Goal: Task Accomplishment & Management: Complete application form

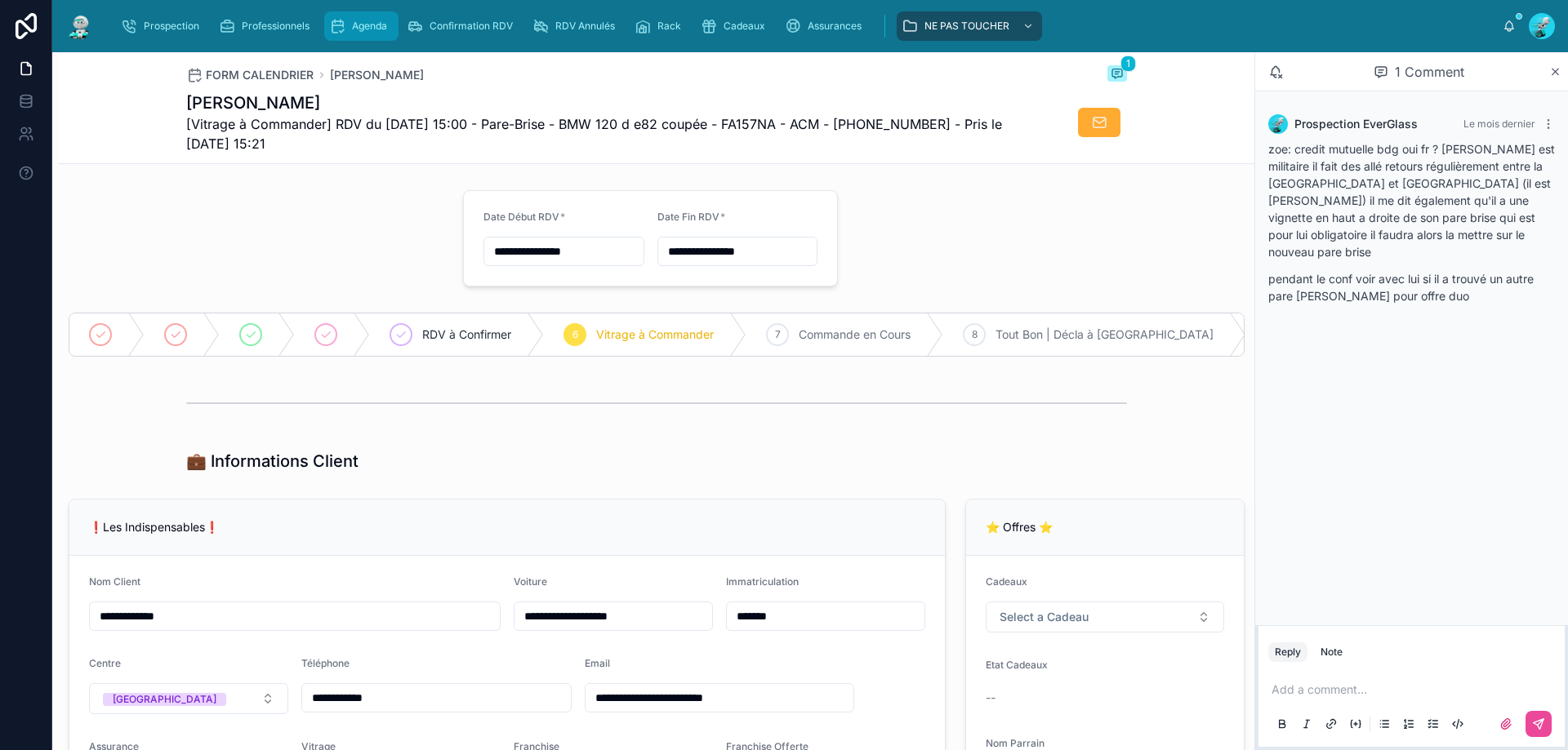
click at [333, 16] on div "Agenda" at bounding box center [361, 26] width 65 height 26
click at [338, 16] on div "Agenda" at bounding box center [361, 26] width 65 height 26
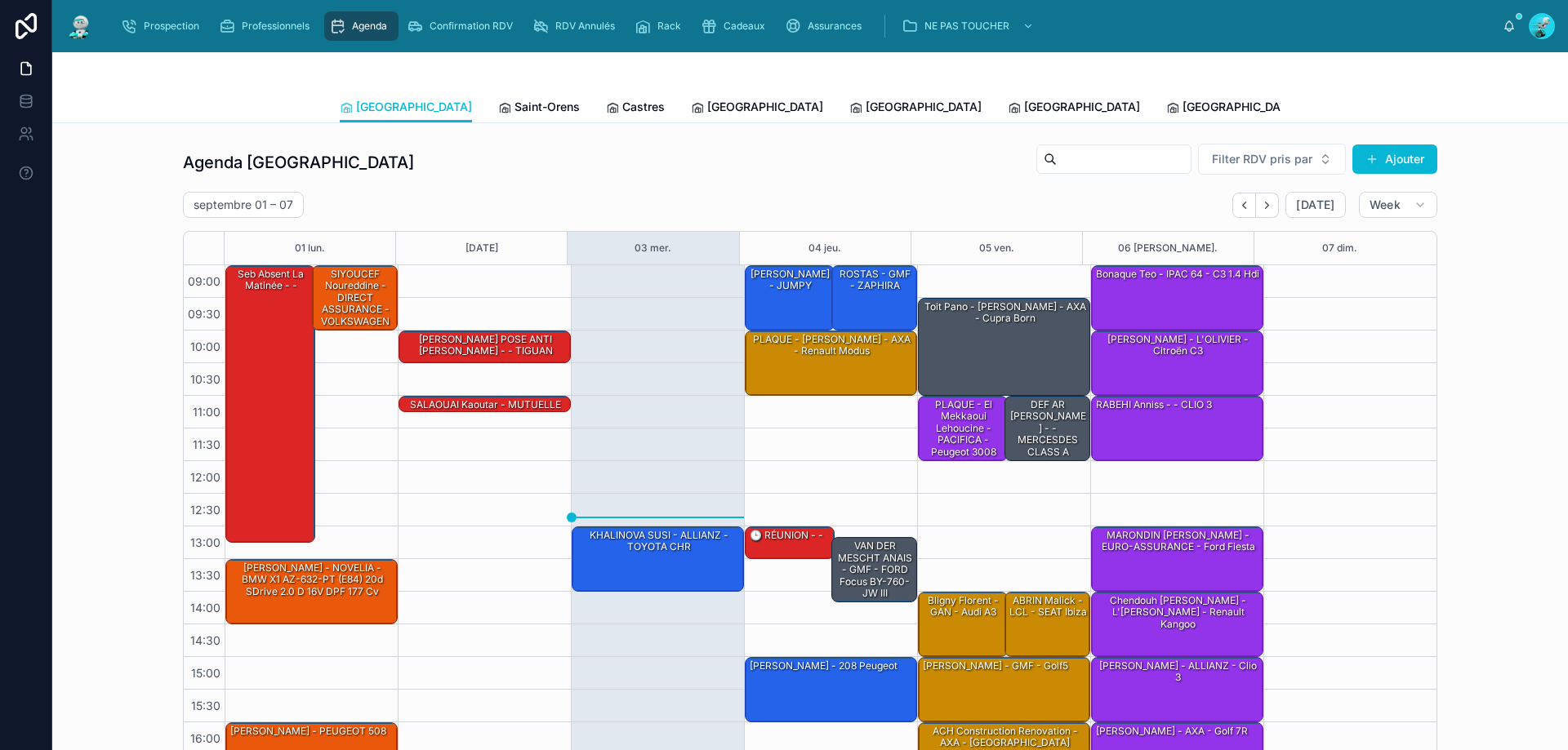
scroll to position [88, 0]
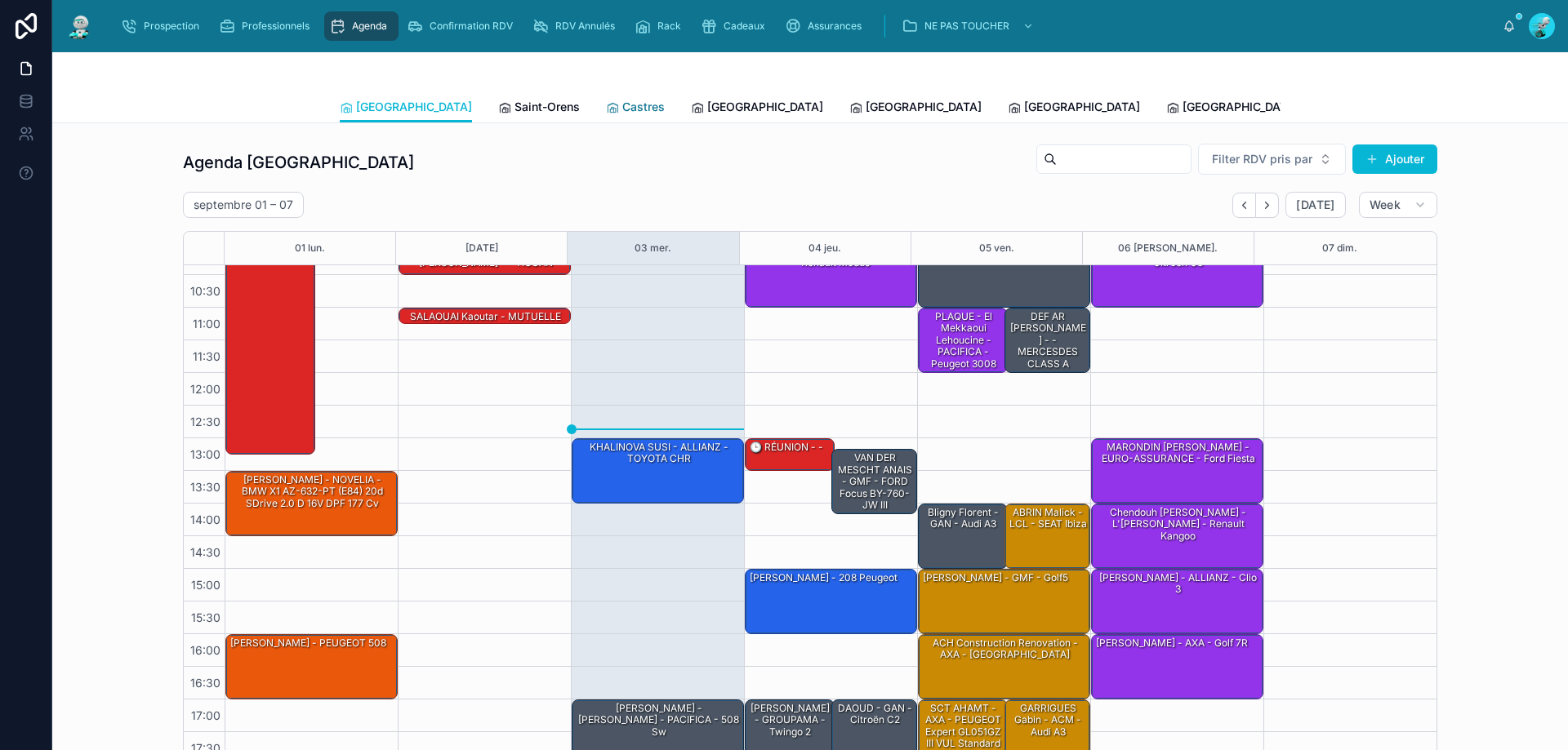
click at [606, 117] on link "Castres" at bounding box center [635, 109] width 59 height 33
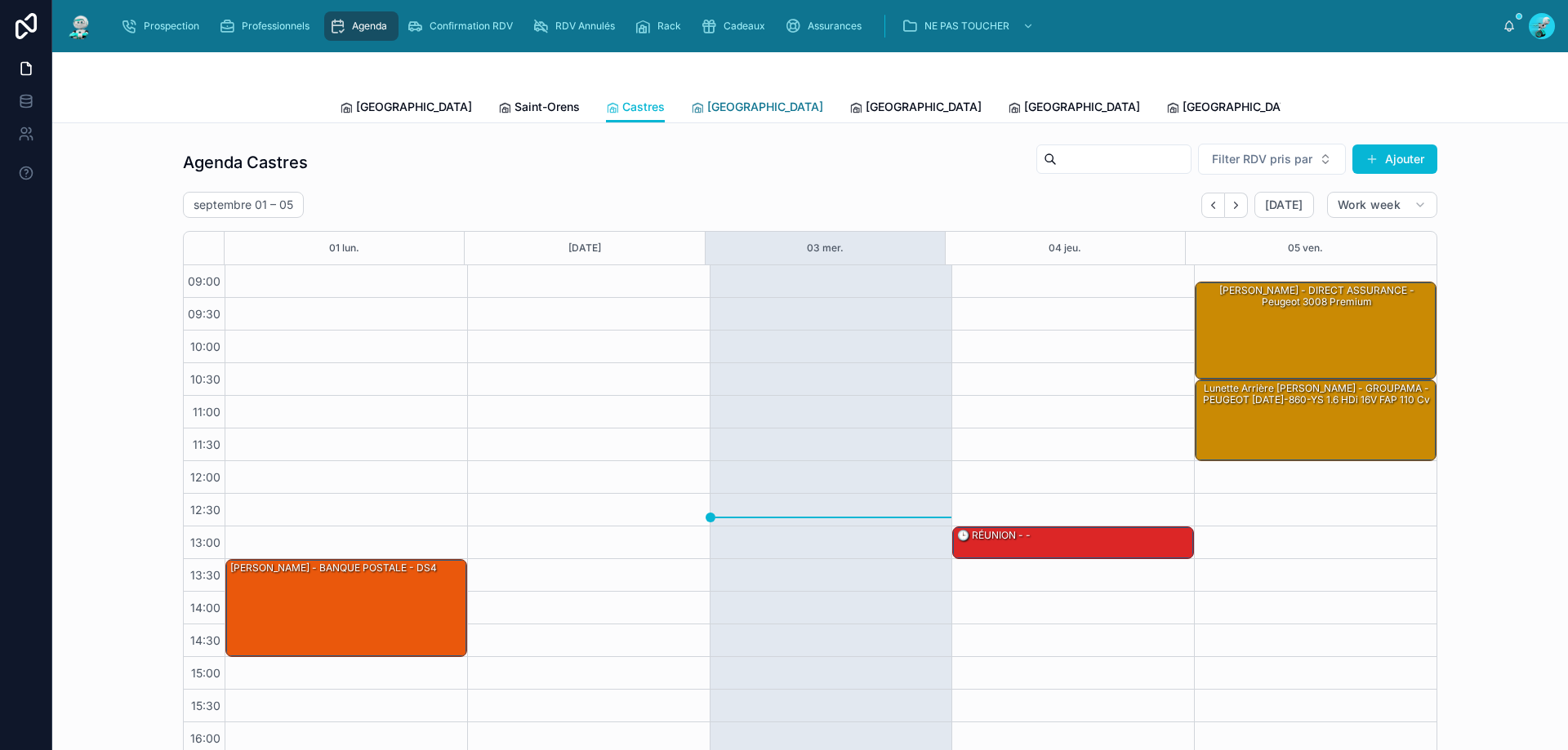
click at [707, 106] on span "[GEOGRAPHIC_DATA]" at bounding box center [765, 106] width 116 height 16
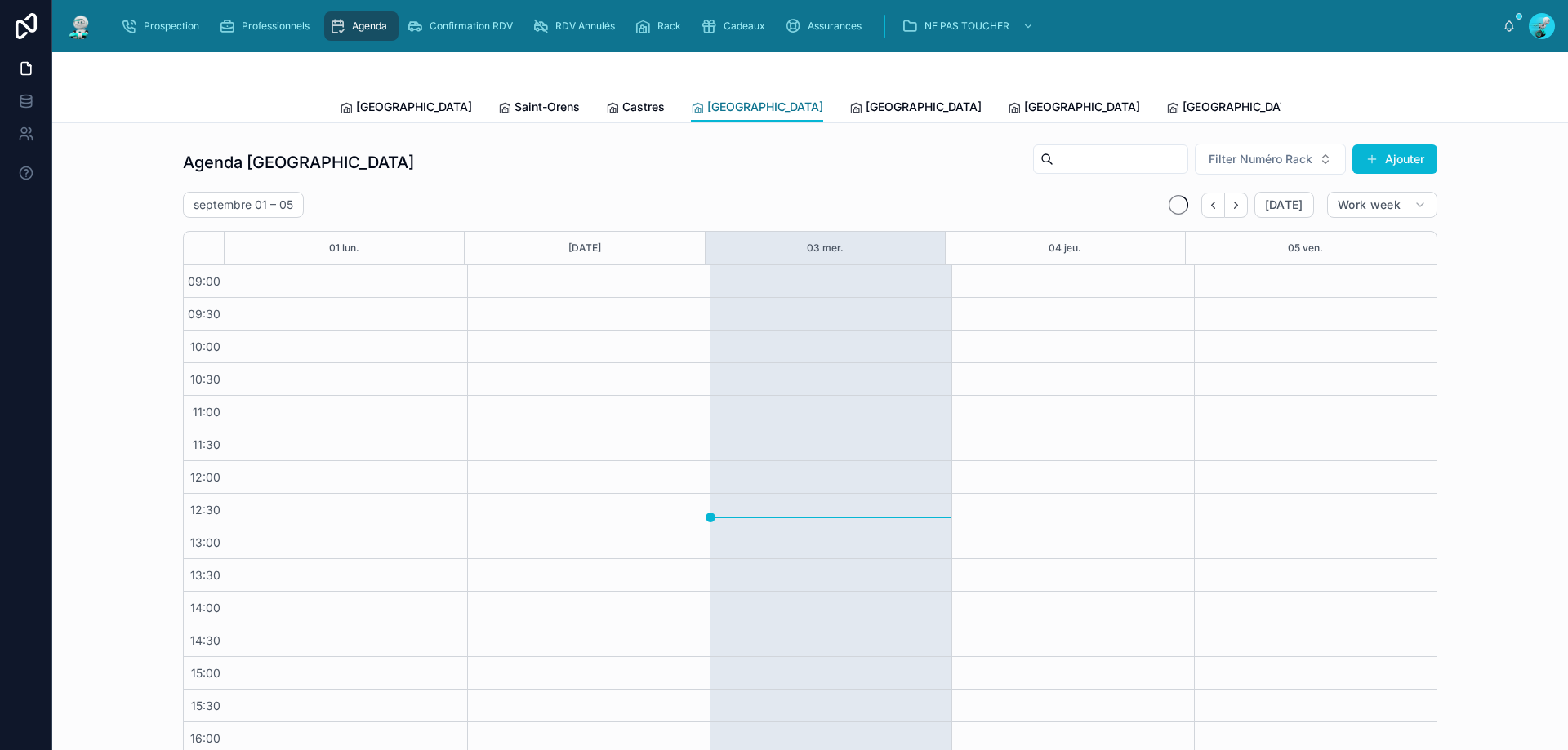
scroll to position [88, 0]
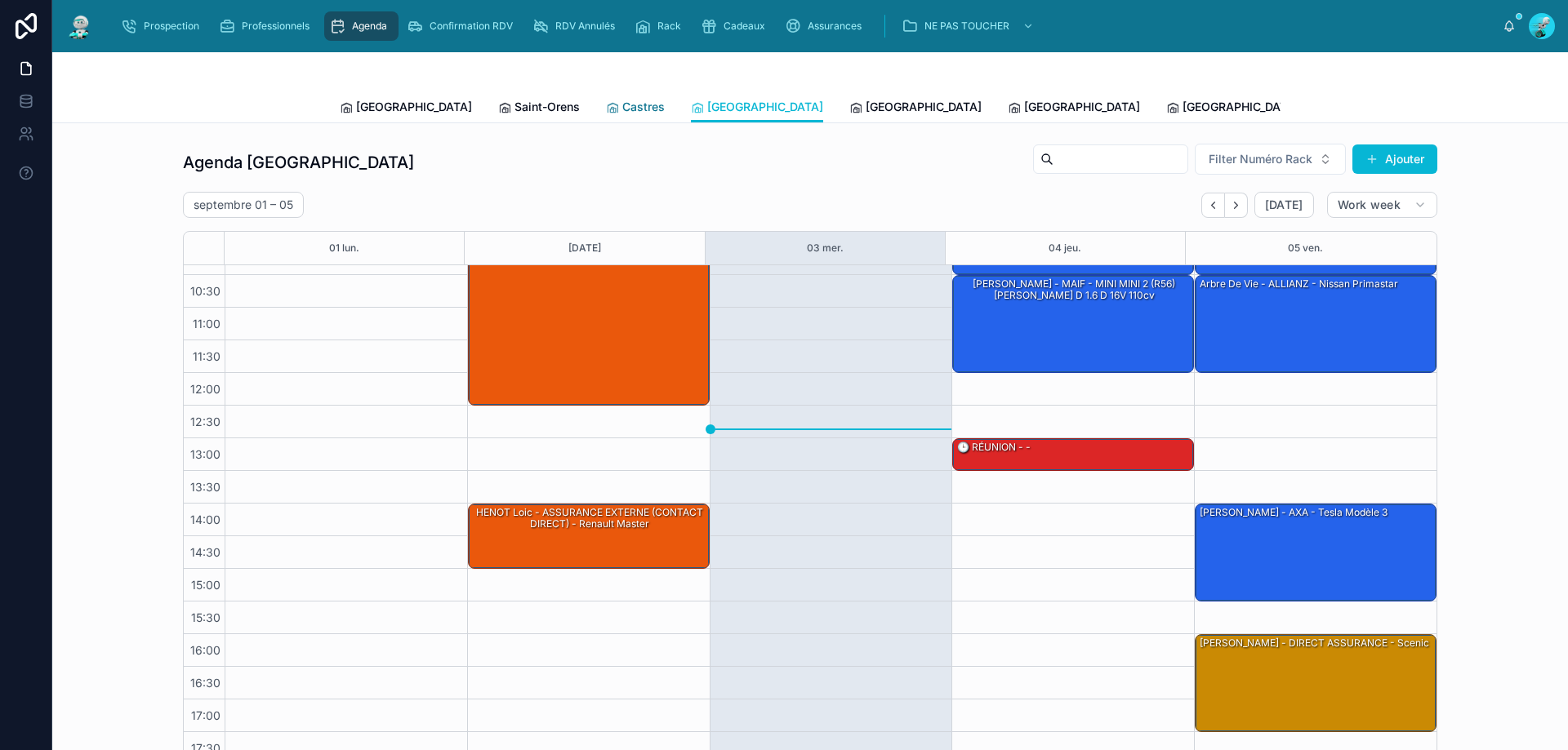
click at [606, 106] on icon at bounding box center [612, 107] width 13 height 13
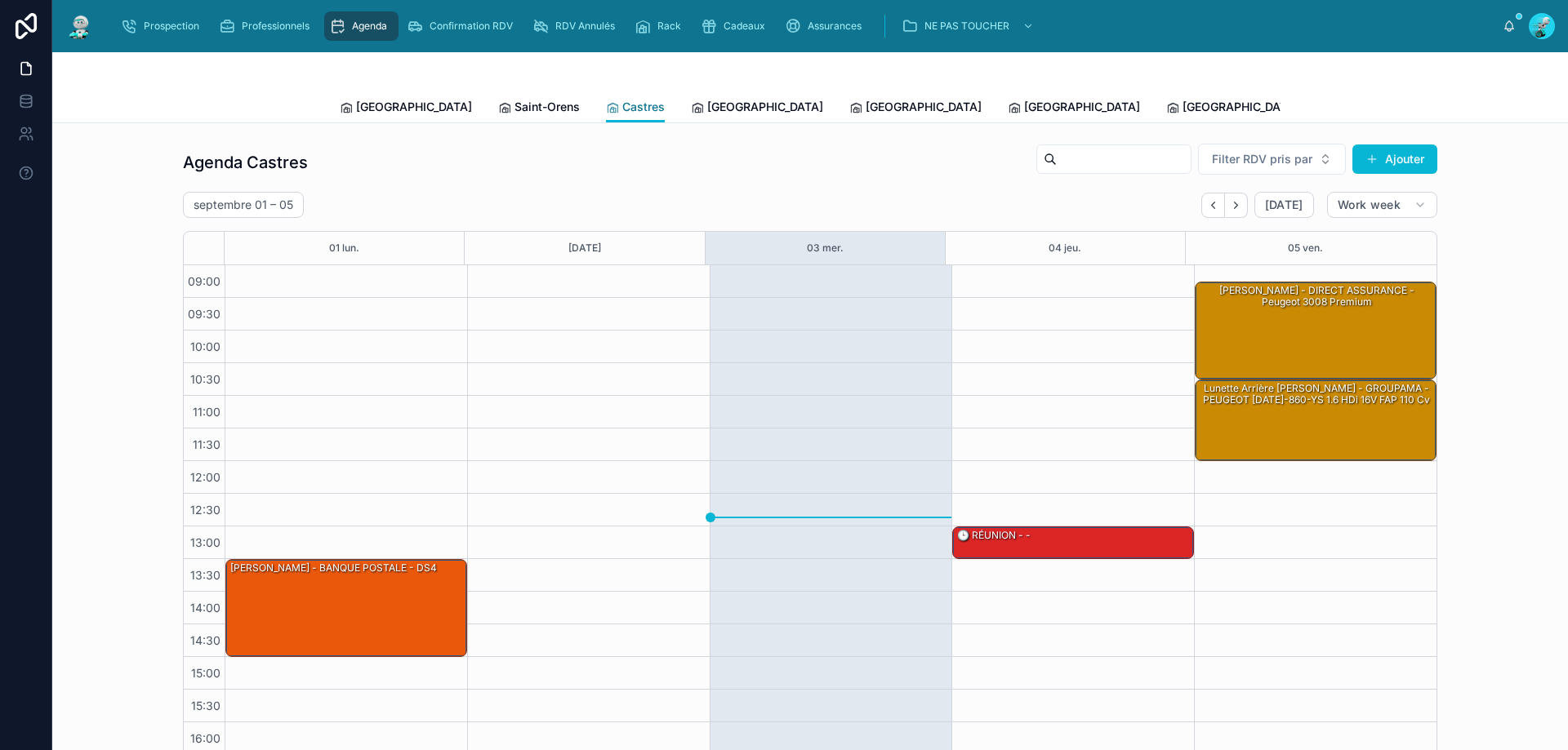
scroll to position [88, 0]
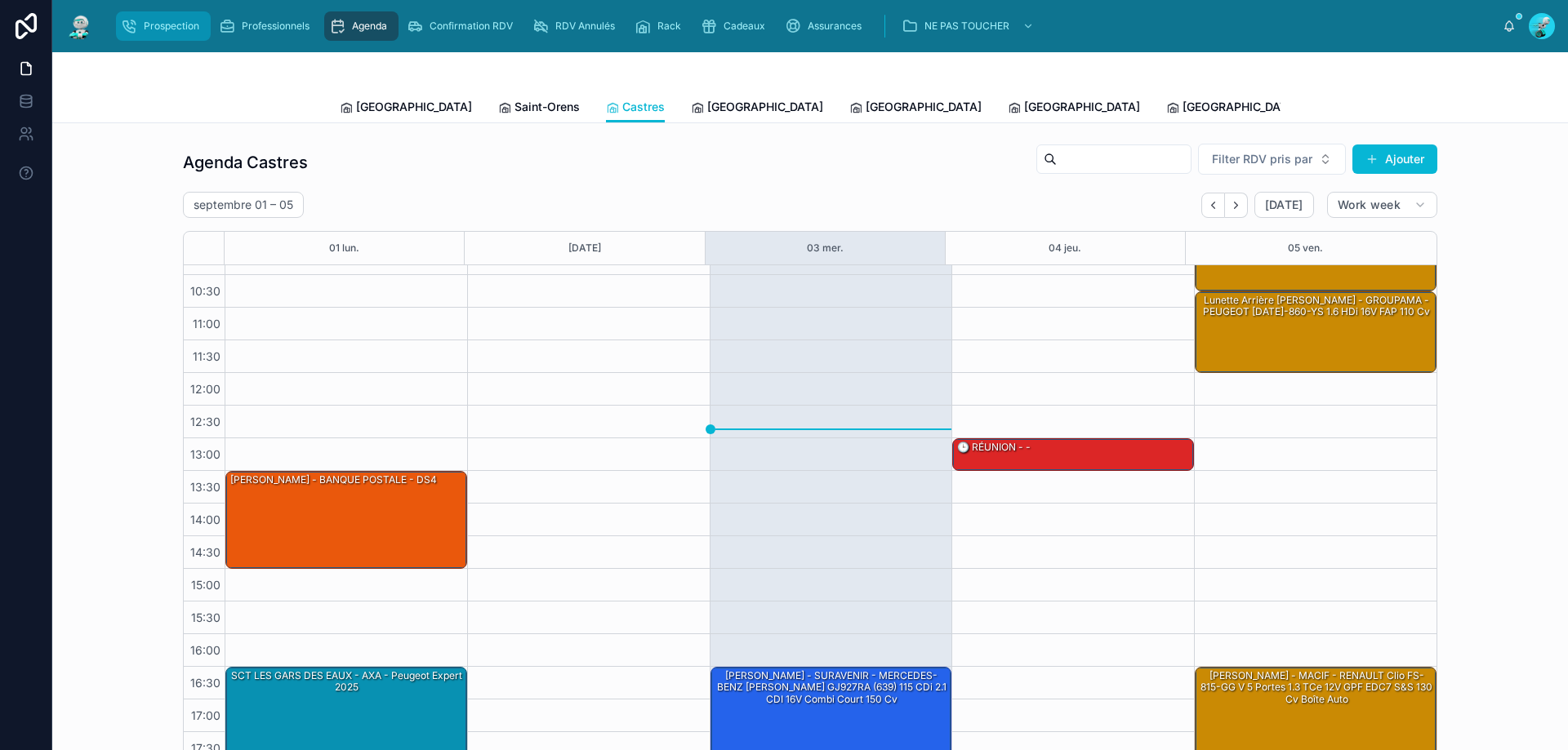
click at [173, 36] on div "Prospection" at bounding box center [163, 26] width 85 height 26
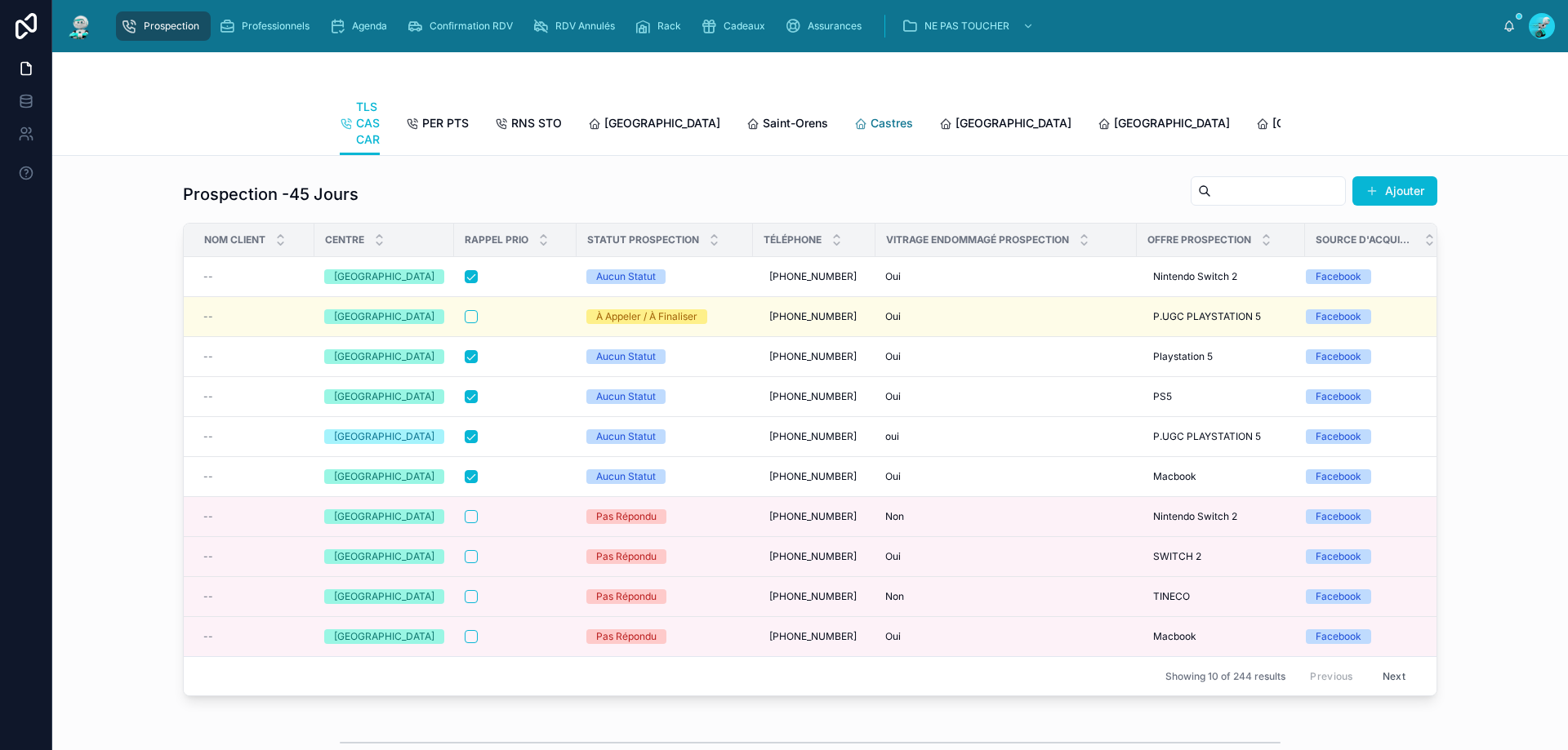
click at [870, 123] on span "Castres" at bounding box center [891, 123] width 42 height 16
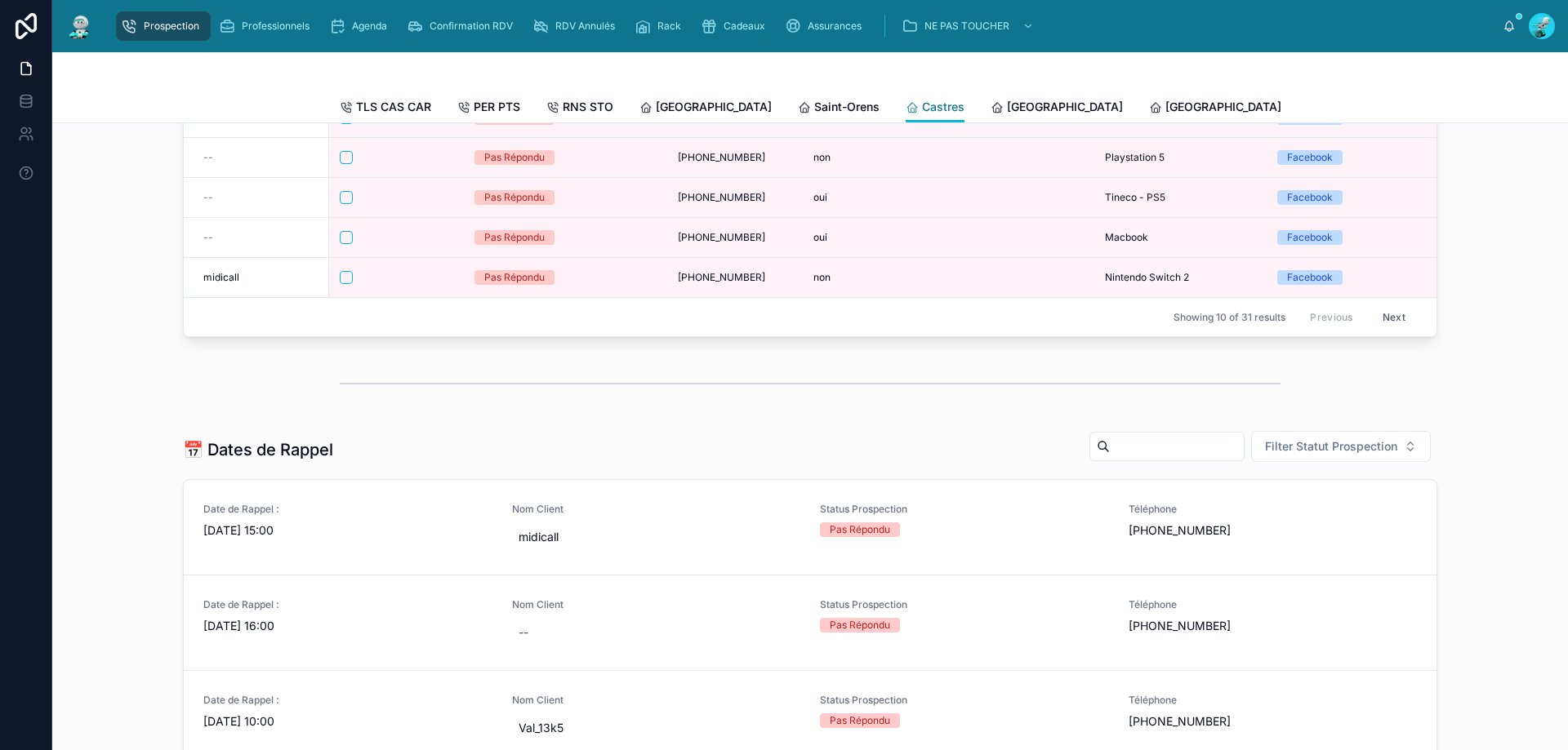
scroll to position [571, 0]
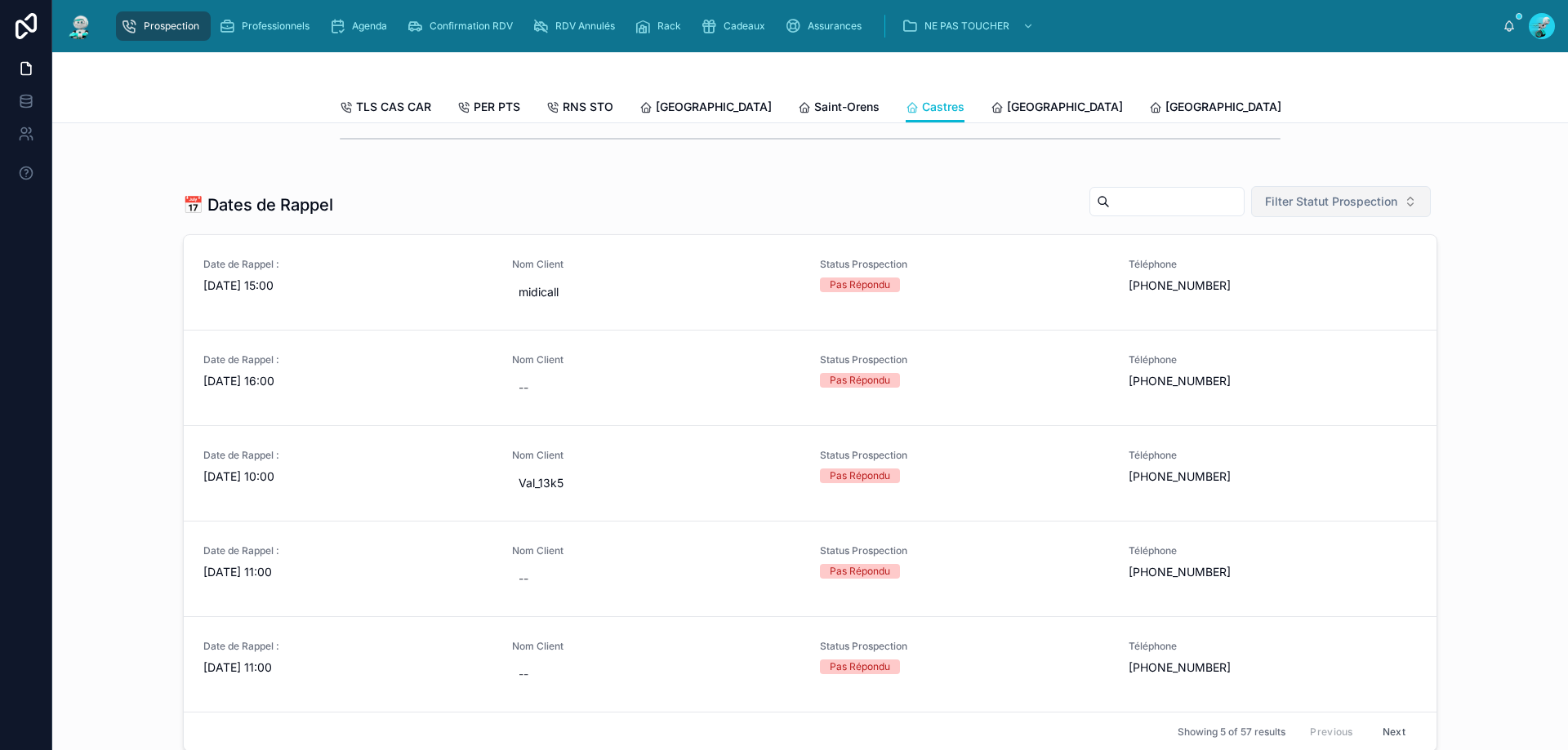
click at [1339, 205] on span "Filter Statut Prospection" at bounding box center [1331, 201] width 132 height 16
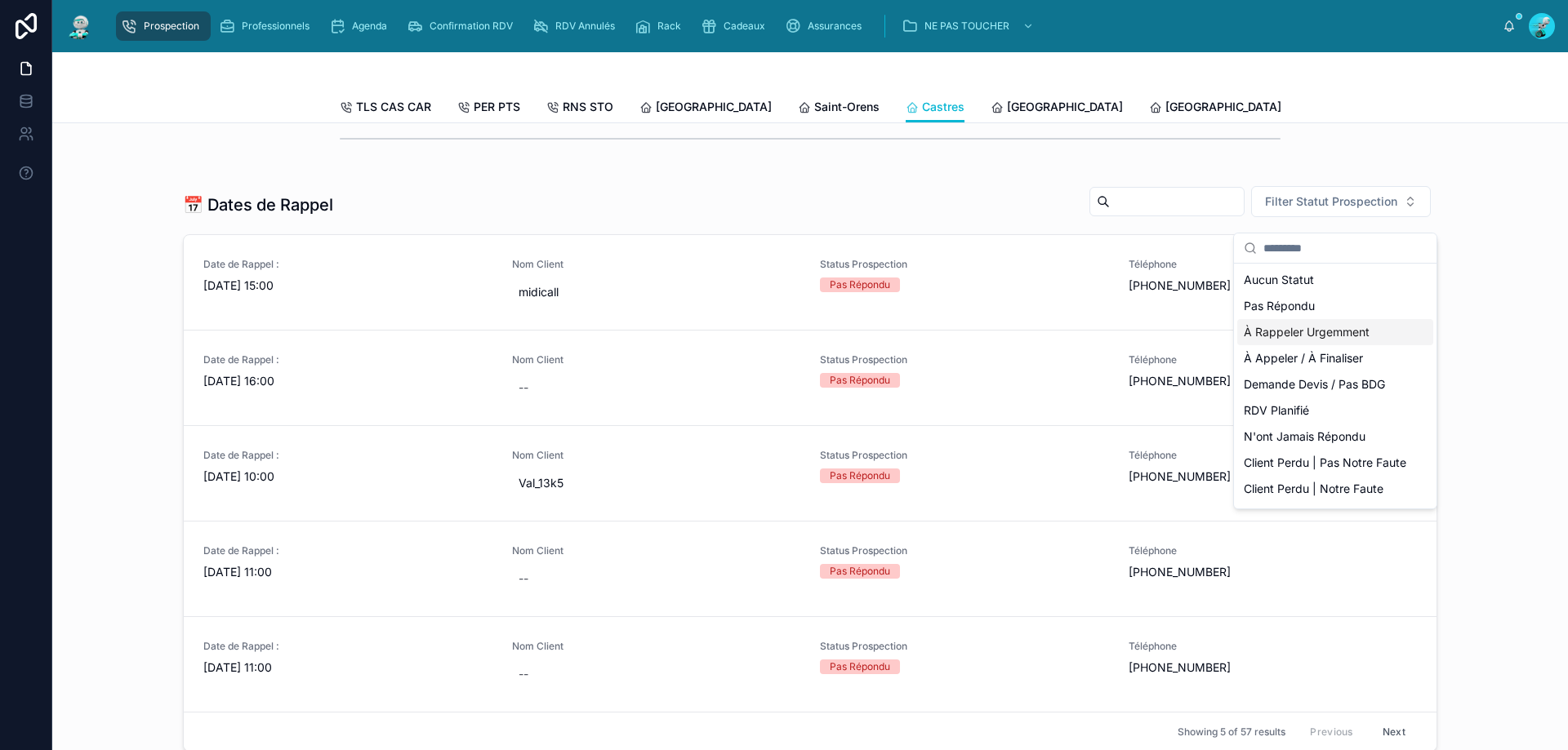
click at [1312, 334] on div "À Rappeler Urgemment" at bounding box center [1335, 332] width 196 height 26
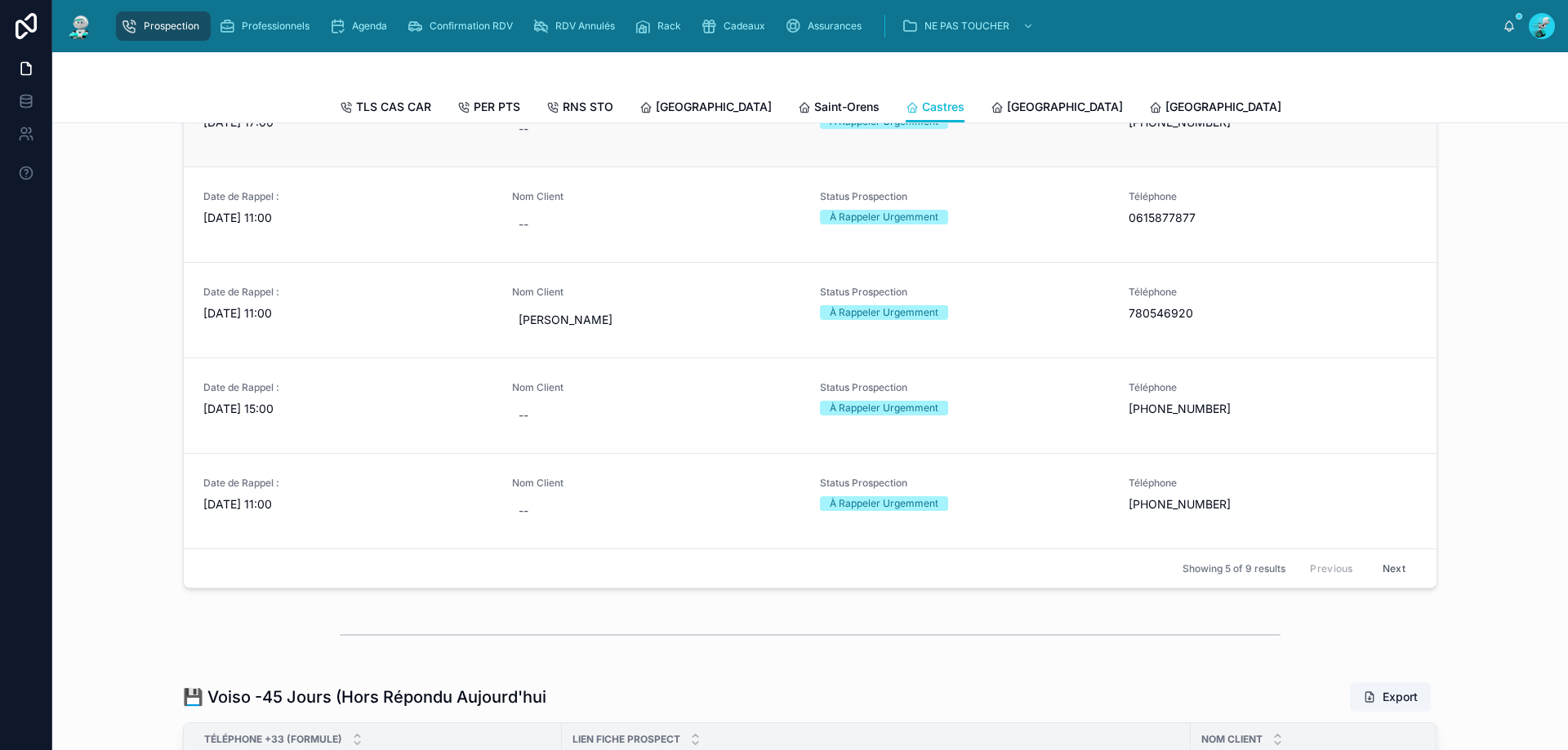
scroll to position [571, 0]
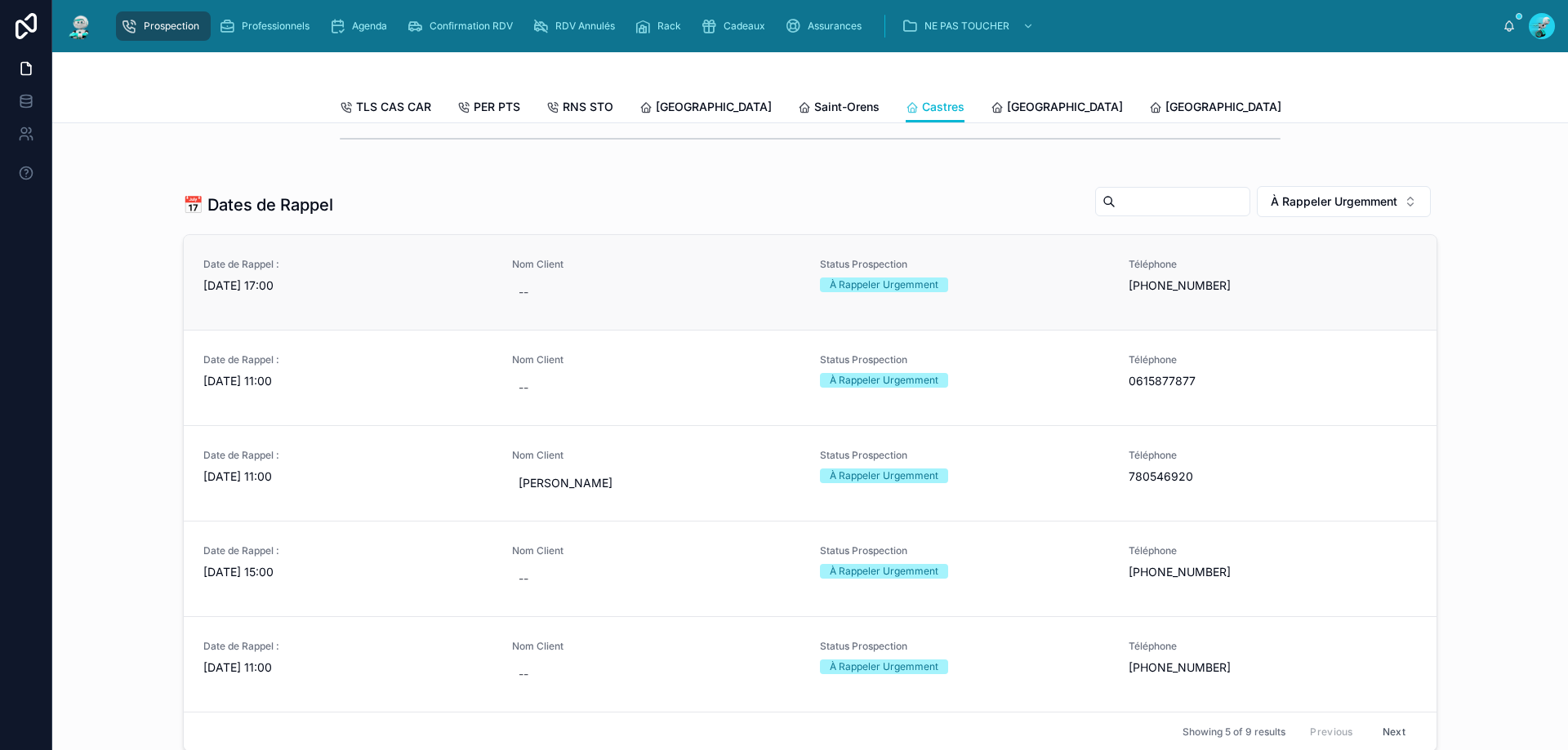
click at [330, 293] on span "[DATE] 17:00" at bounding box center [347, 286] width 289 height 16
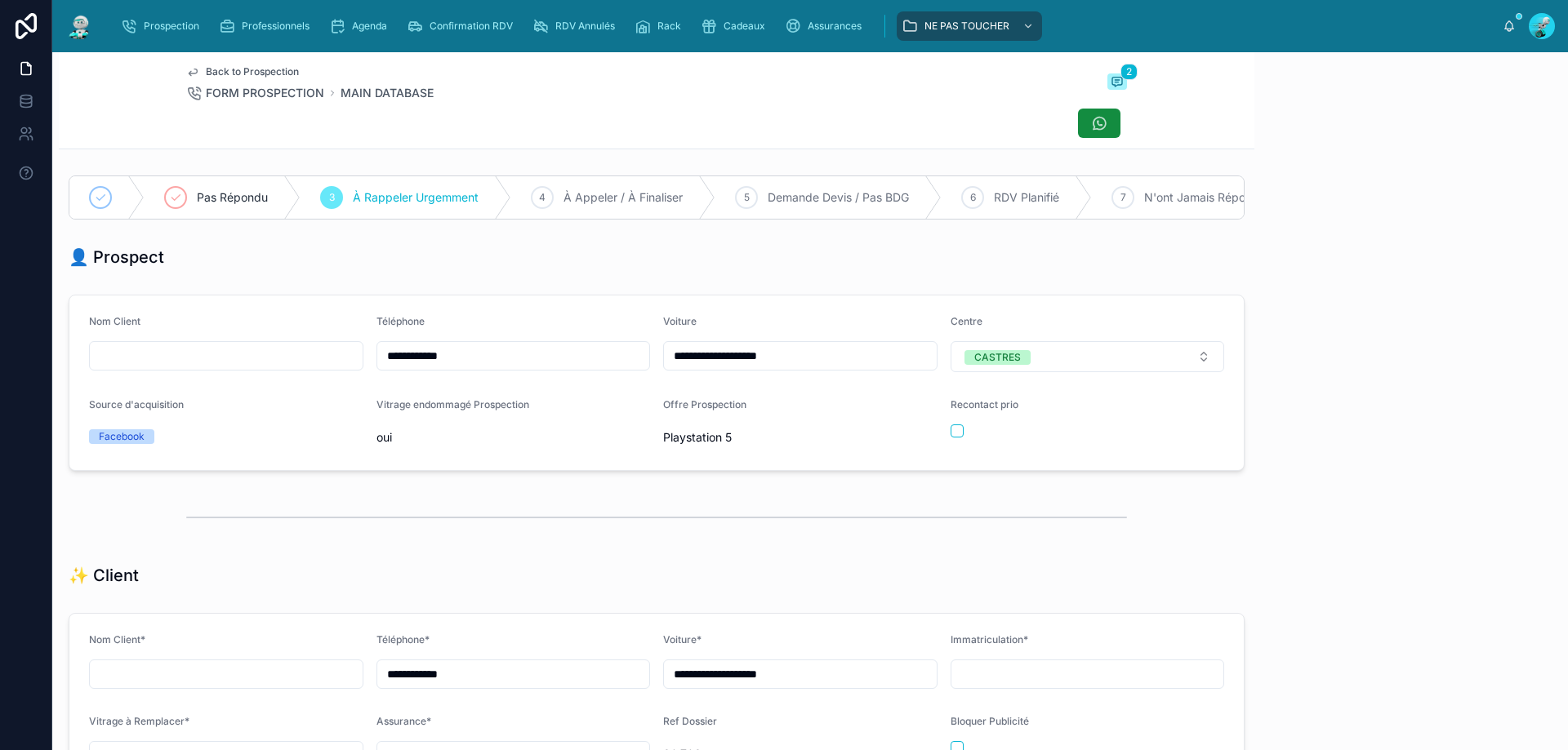
scroll to position [72, 0]
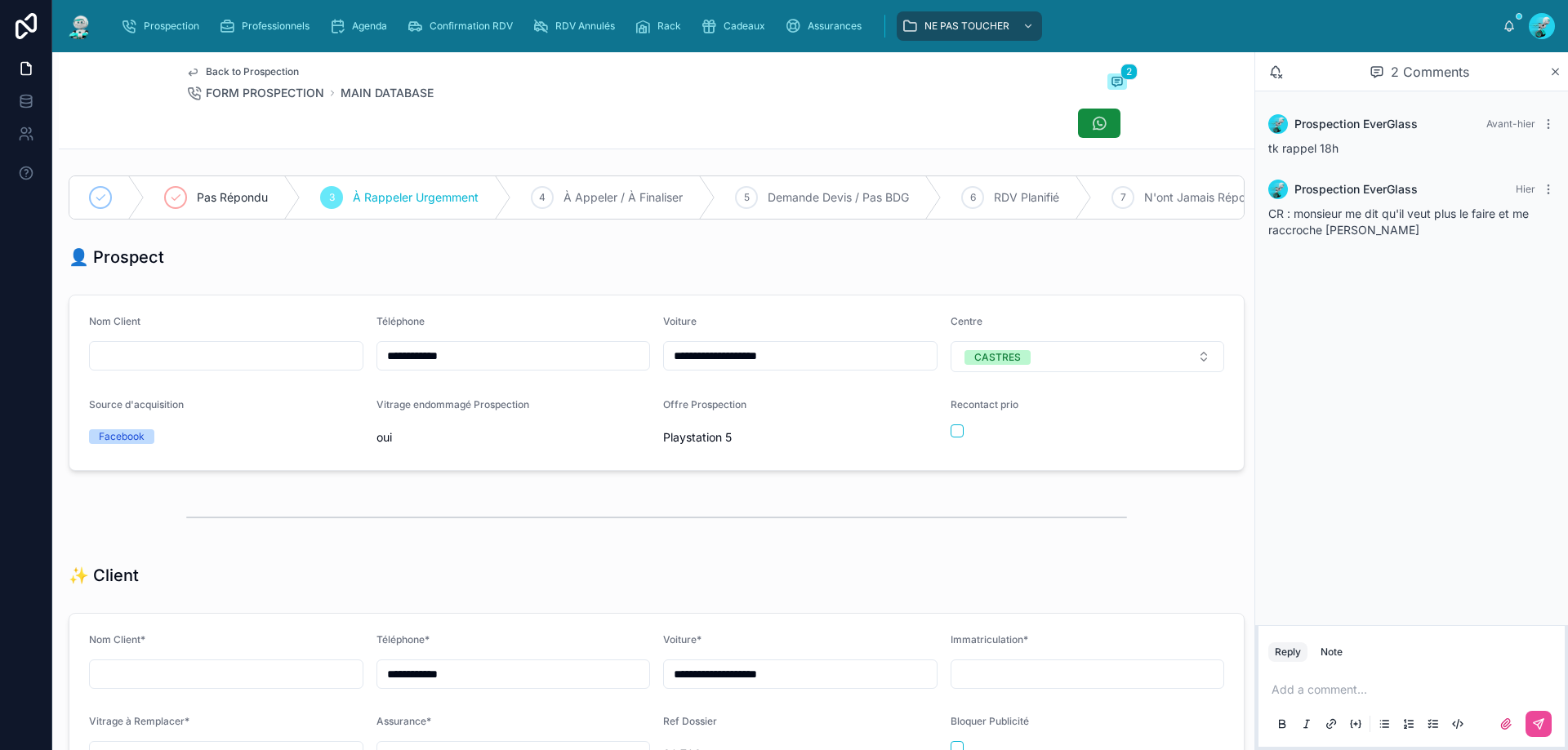
drag, startPoint x: 509, startPoint y: 369, endPoint x: 257, endPoint y: 343, distance: 253.3
click at [280, 345] on form "**********" at bounding box center [656, 382] width 1174 height 174
click at [1419, 262] on div "Prospection EverGlass Avant-hier [PERSON_NAME] 18h Prospection EverGlass Hier C…" at bounding box center [1412, 358] width 313 height 533
click at [1291, 688] on p at bounding box center [1414, 690] width 287 height 16
drag, startPoint x: 1538, startPoint y: 727, endPoint x: 1538, endPoint y: 696, distance: 31.0
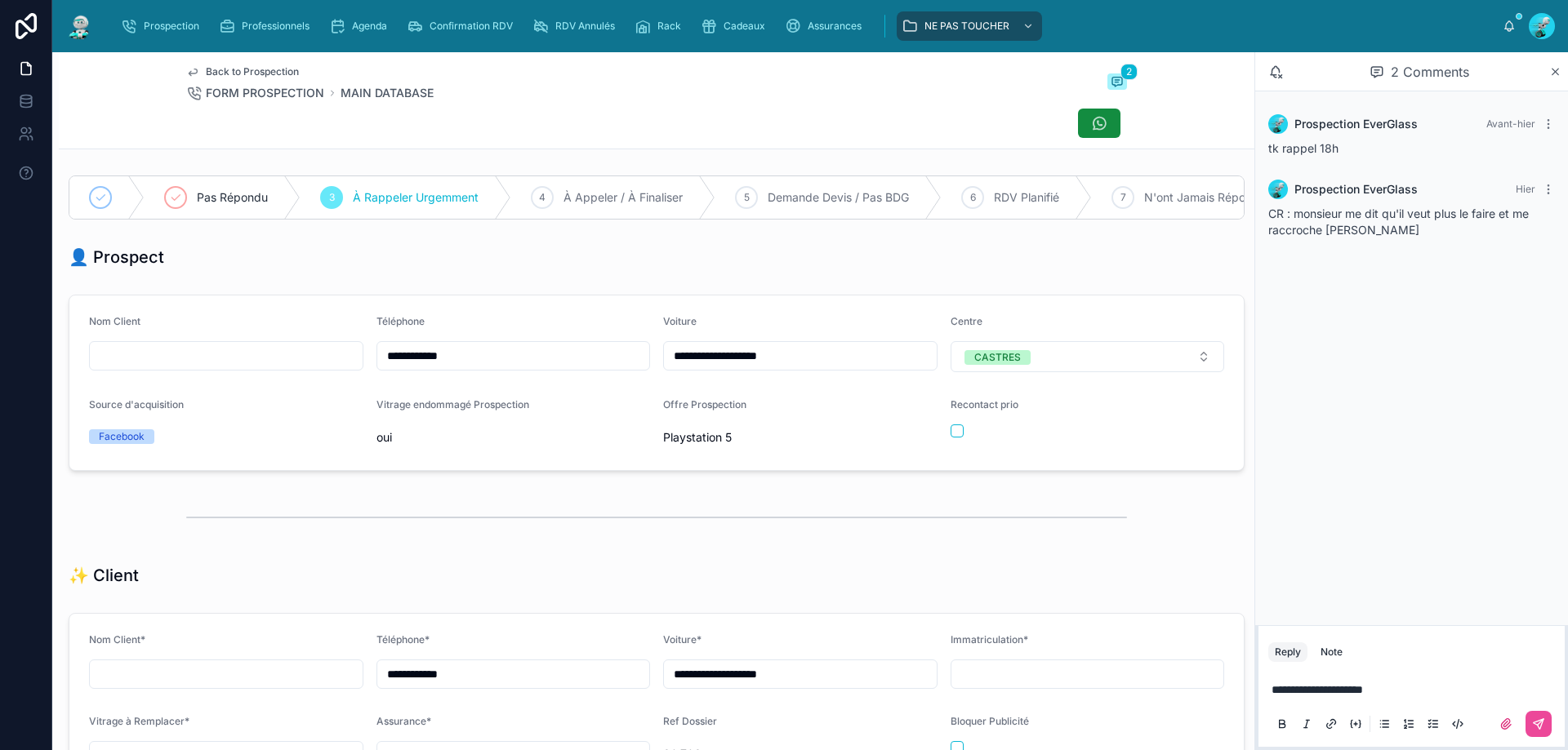
click at [1540, 727] on icon at bounding box center [1538, 723] width 13 height 13
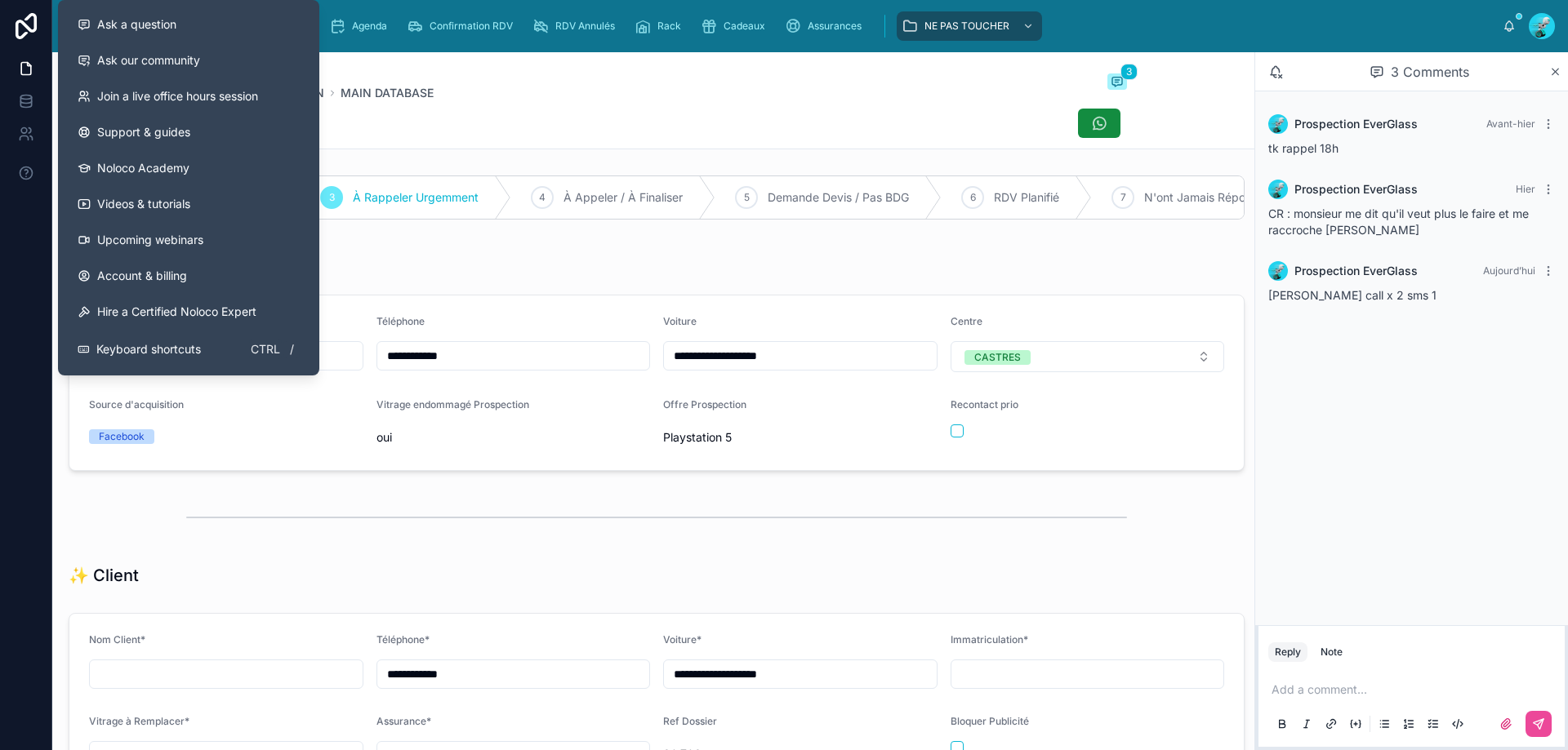
click at [442, 268] on div "👤 Prospect" at bounding box center [656, 257] width 1176 height 22
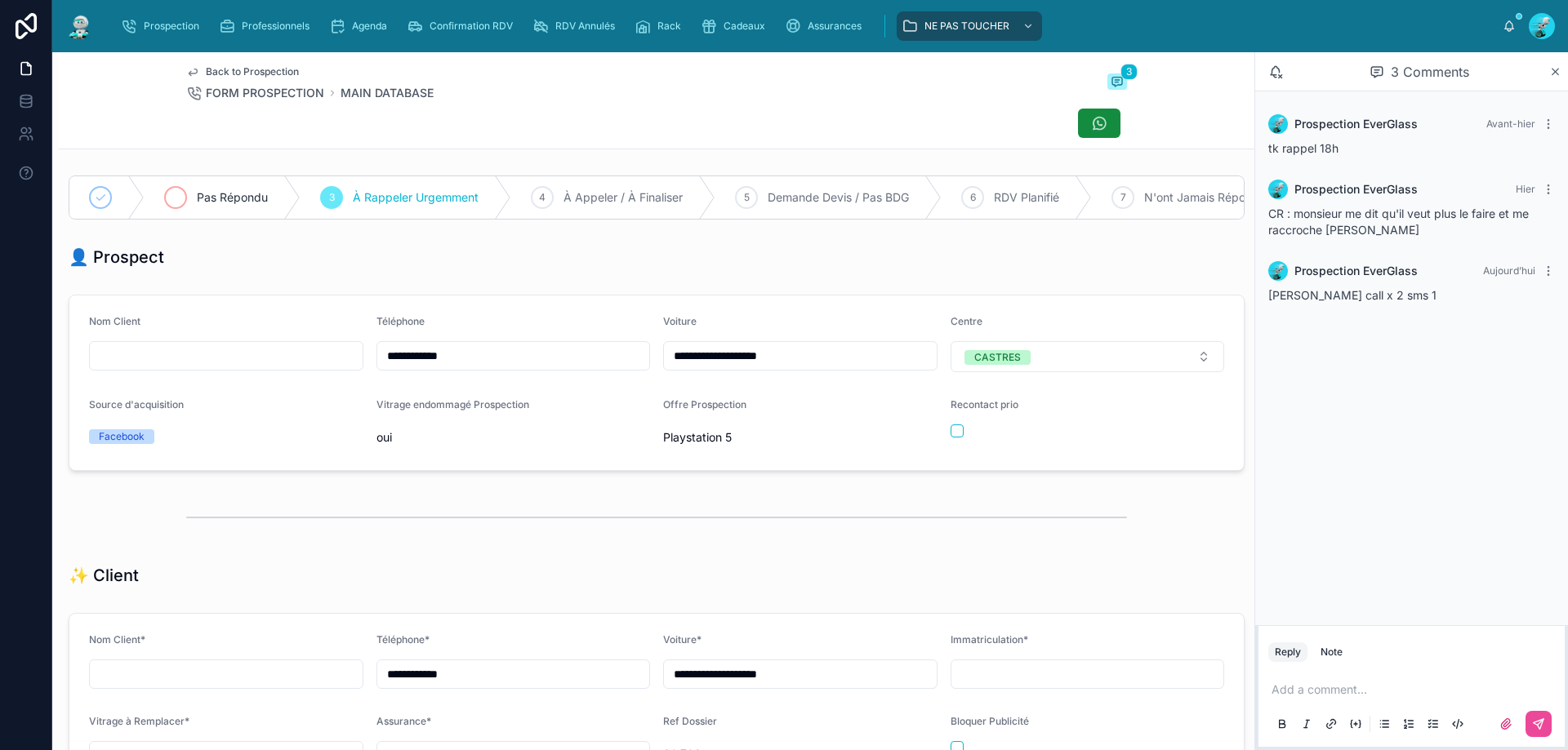
click at [196, 197] on div "Pas Répondu" at bounding box center [222, 197] width 156 height 42
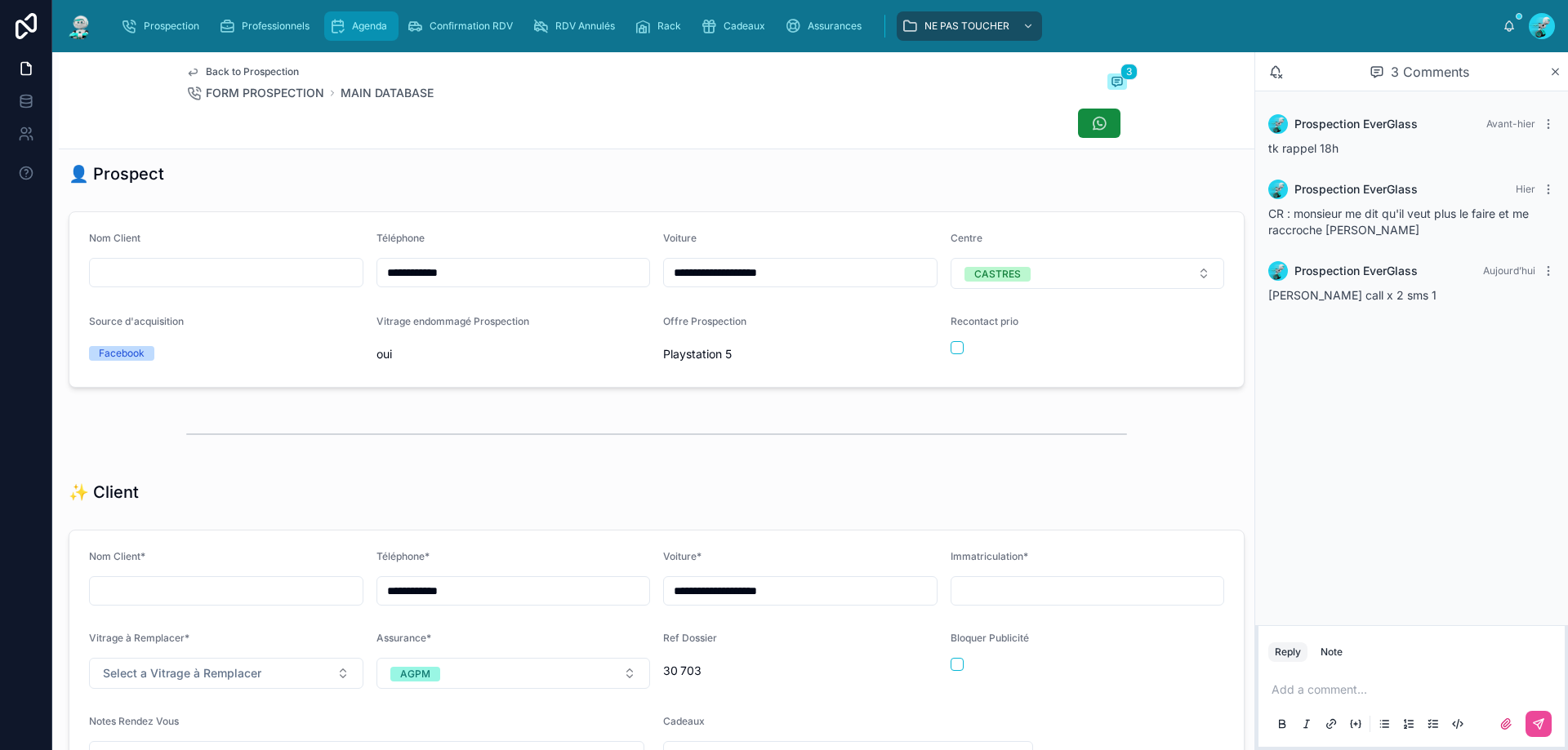
scroll to position [82, 0]
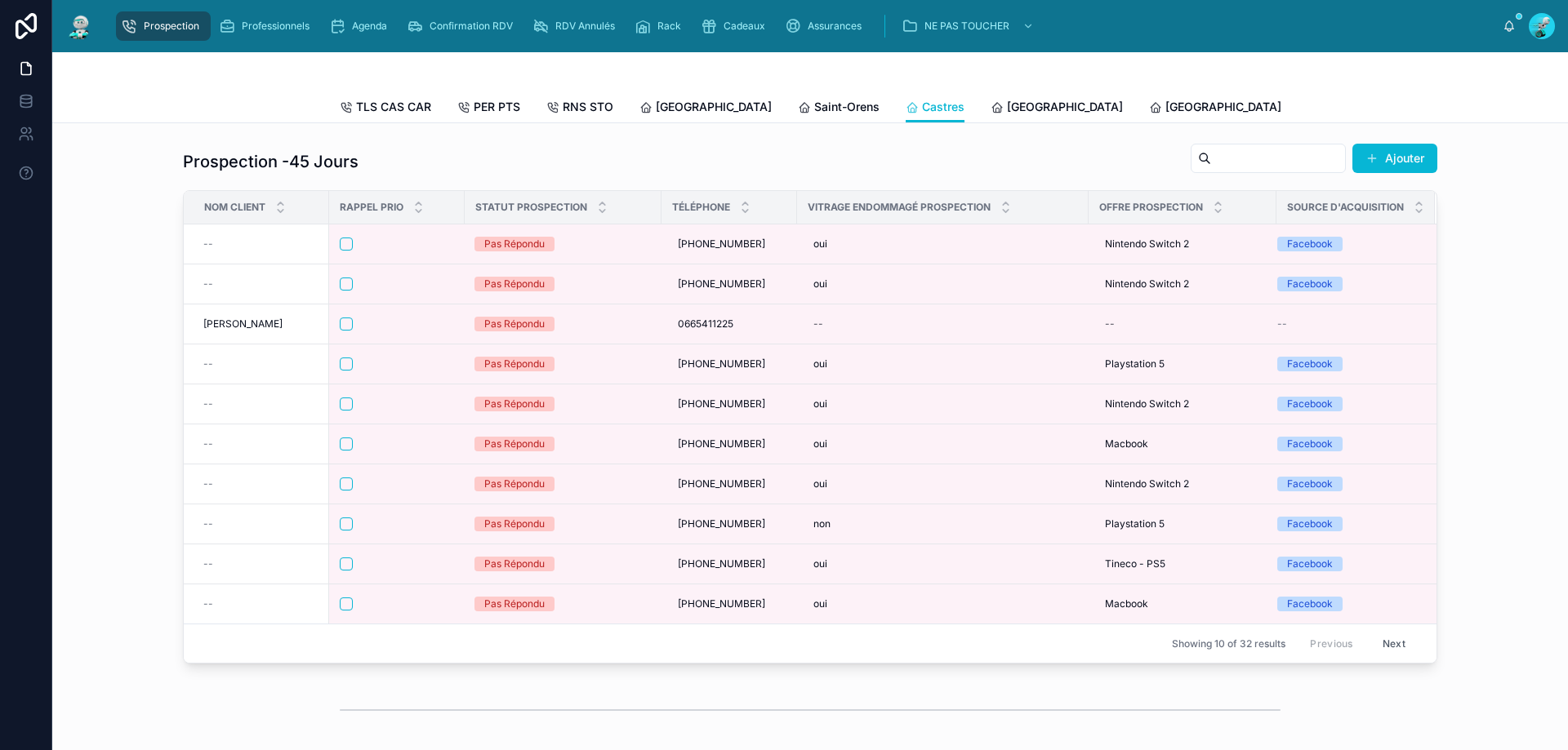
click at [1307, 102] on div "[GEOGRAPHIC_DATA]" at bounding box center [1373, 106] width 132 height 16
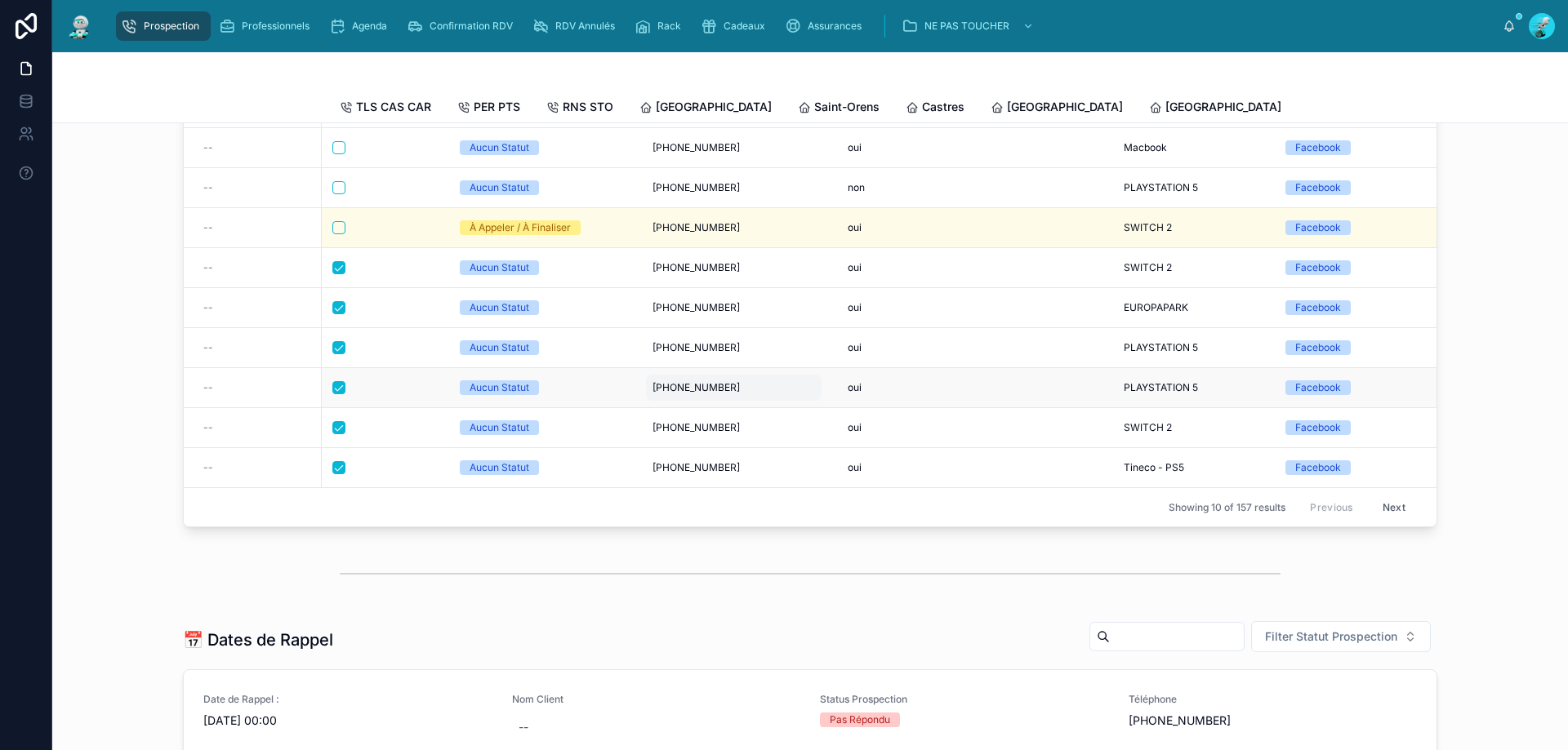
scroll to position [245, 0]
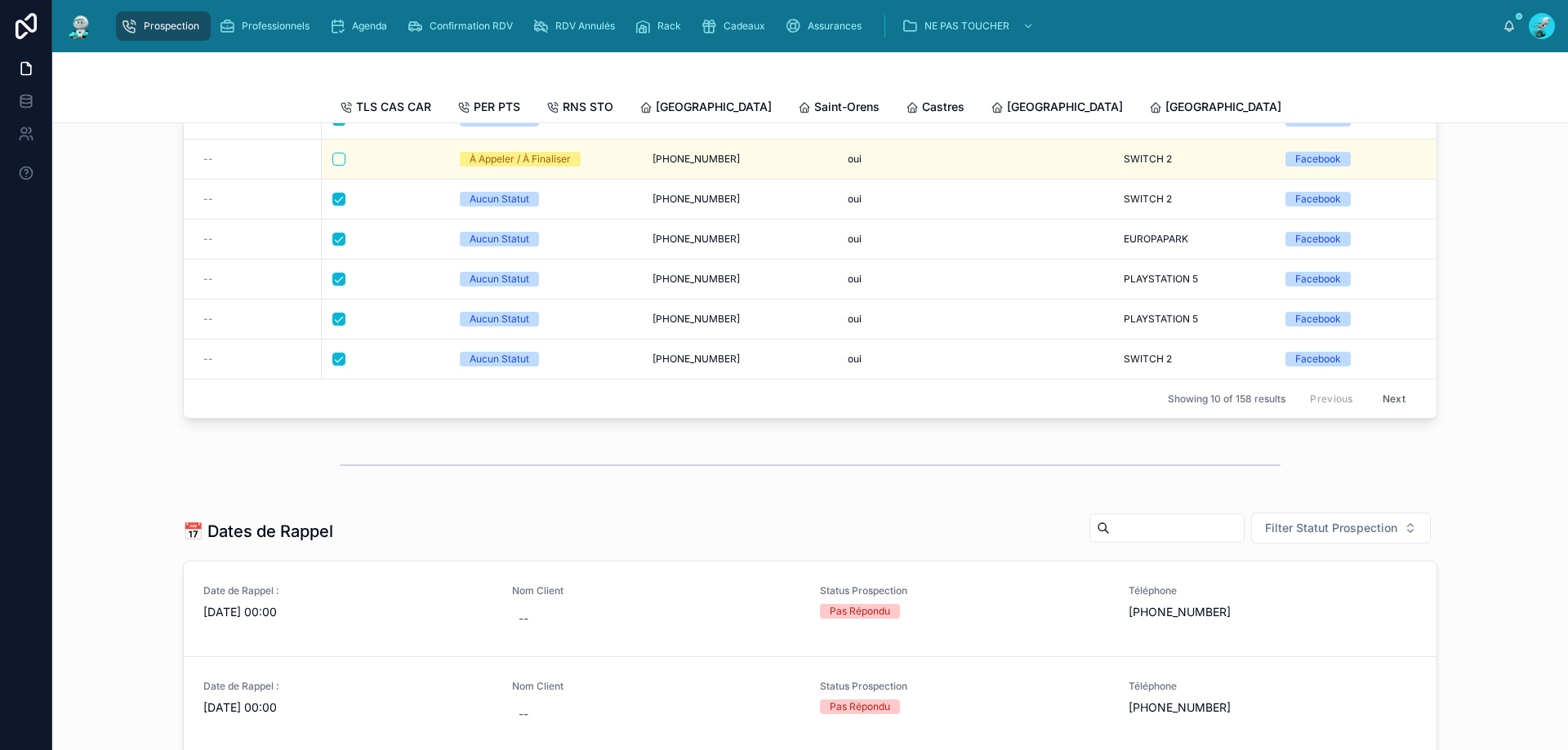
click at [1482, 108] on span "[GEOGRAPHIC_DATA]" at bounding box center [1540, 106] width 116 height 16
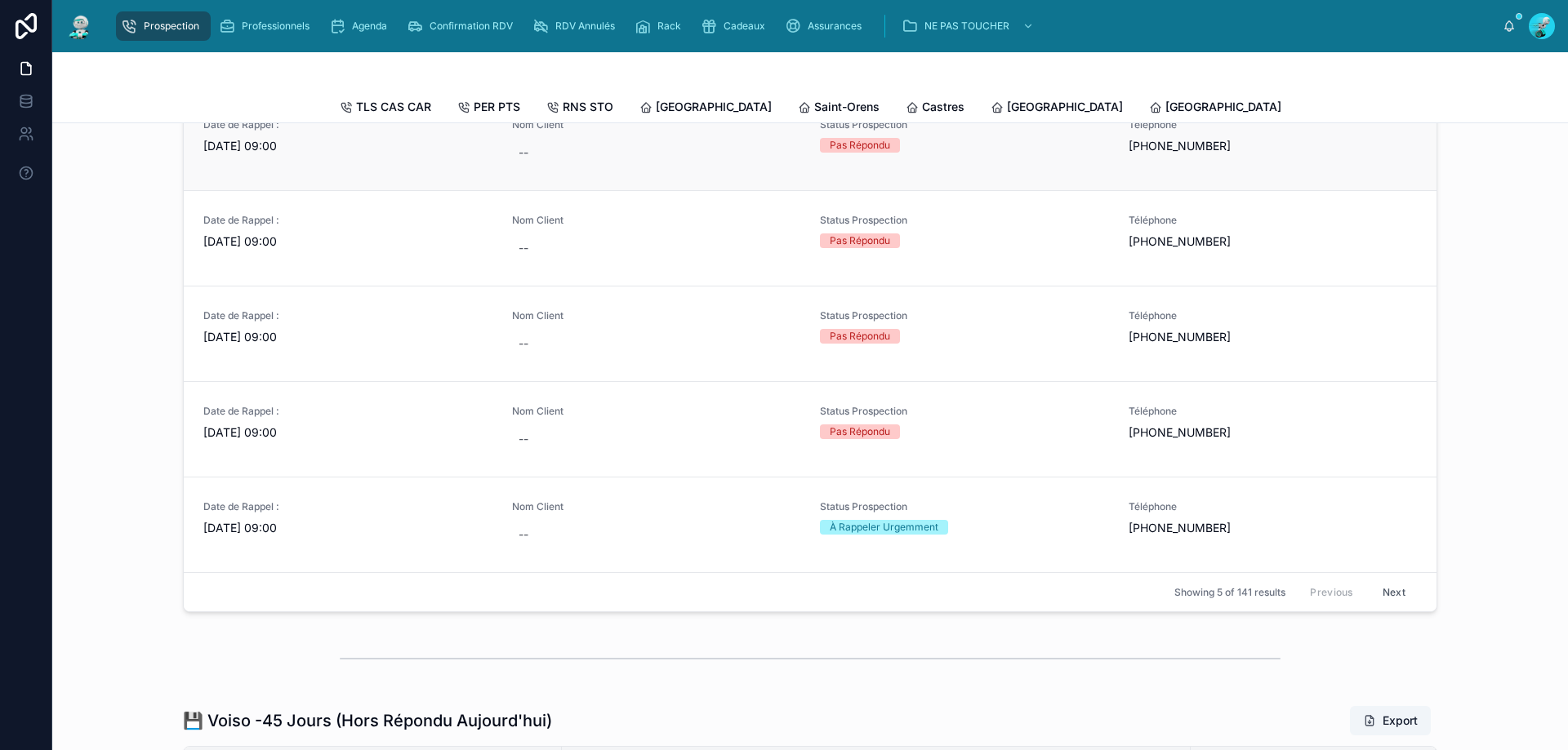
scroll to position [734, 0]
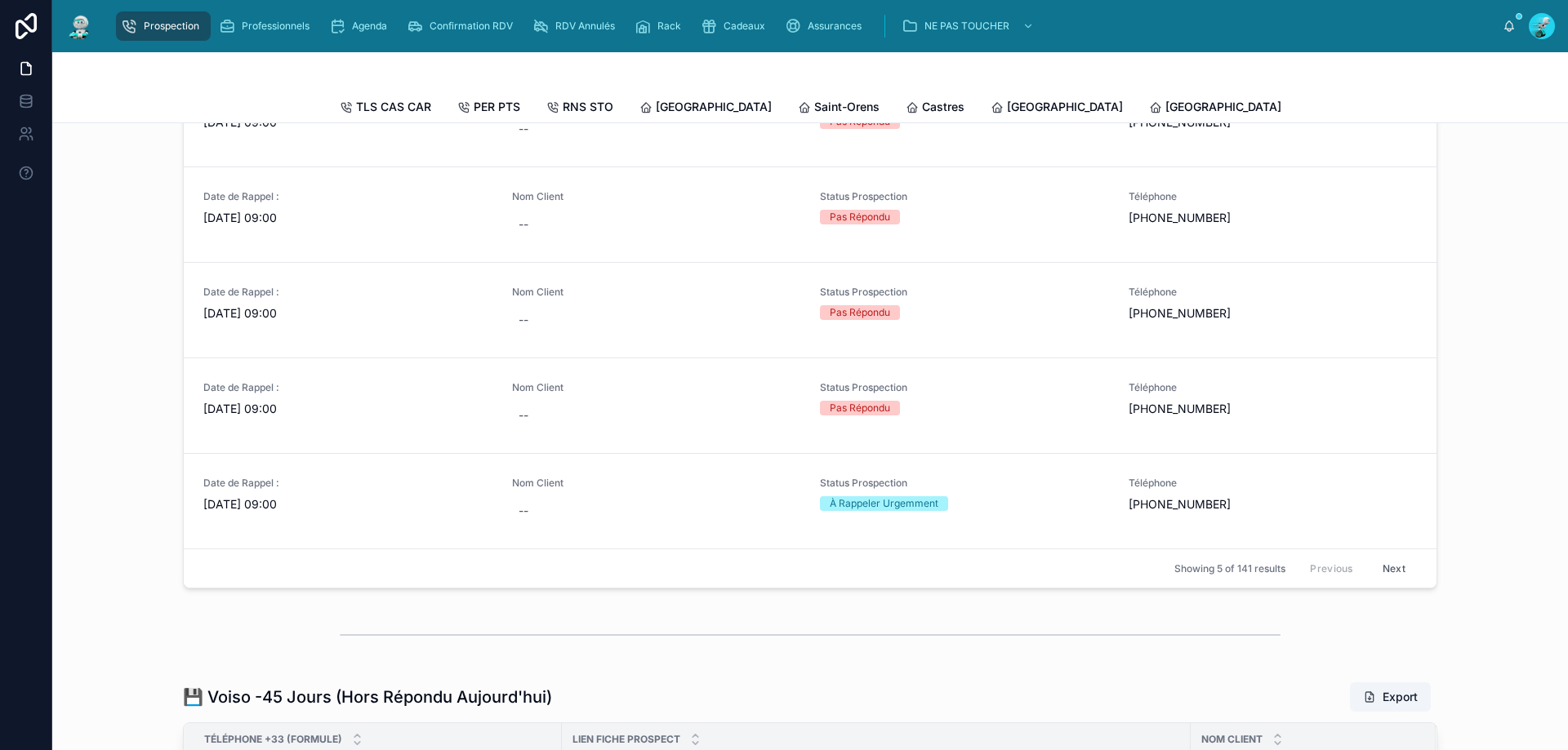
click at [1388, 579] on button "Next" at bounding box center [1394, 568] width 46 height 25
click at [1388, 577] on button "Next" at bounding box center [1394, 568] width 46 height 25
click at [1388, 578] on button "Next" at bounding box center [1394, 568] width 46 height 25
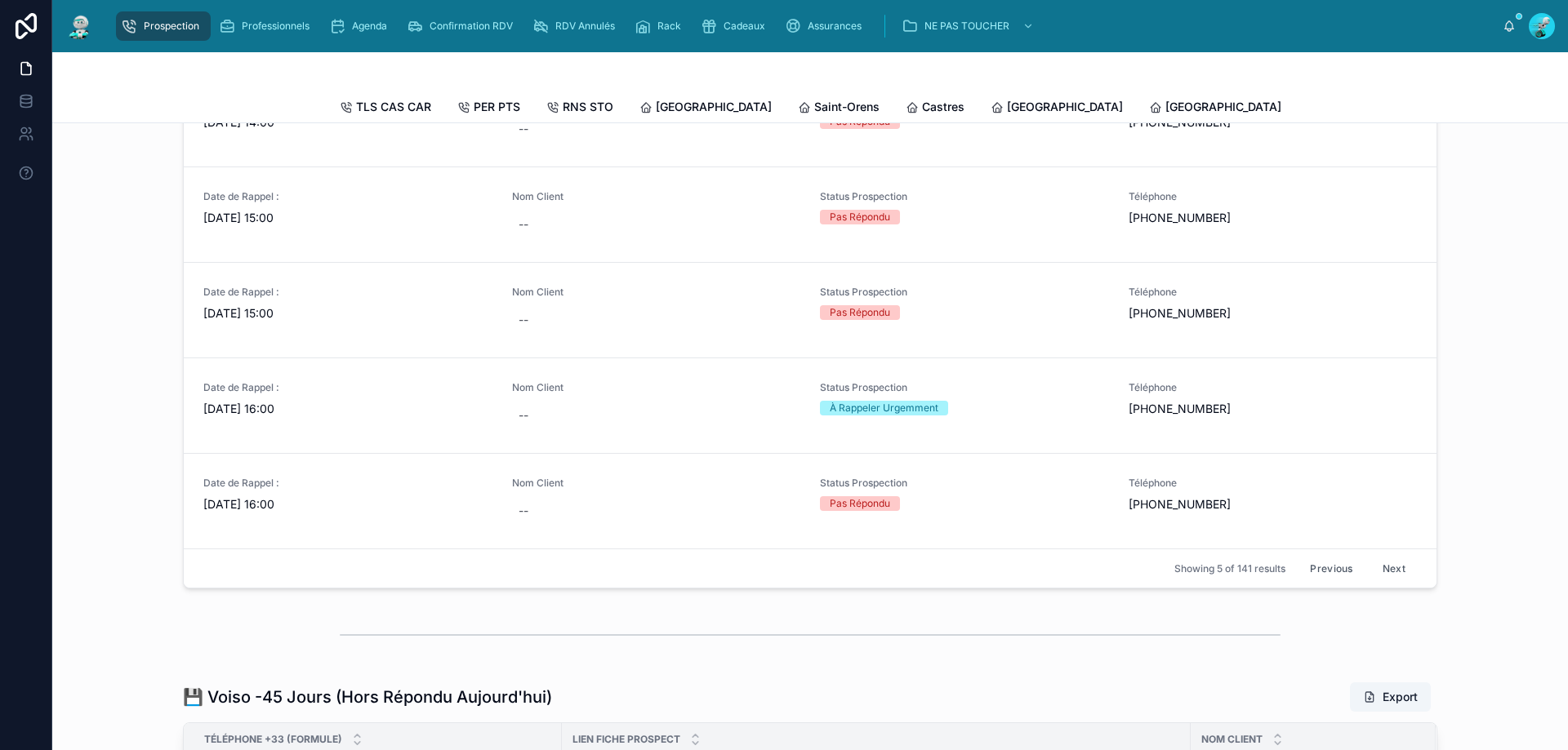
click at [1316, 579] on button "Previous" at bounding box center [1331, 568] width 66 height 25
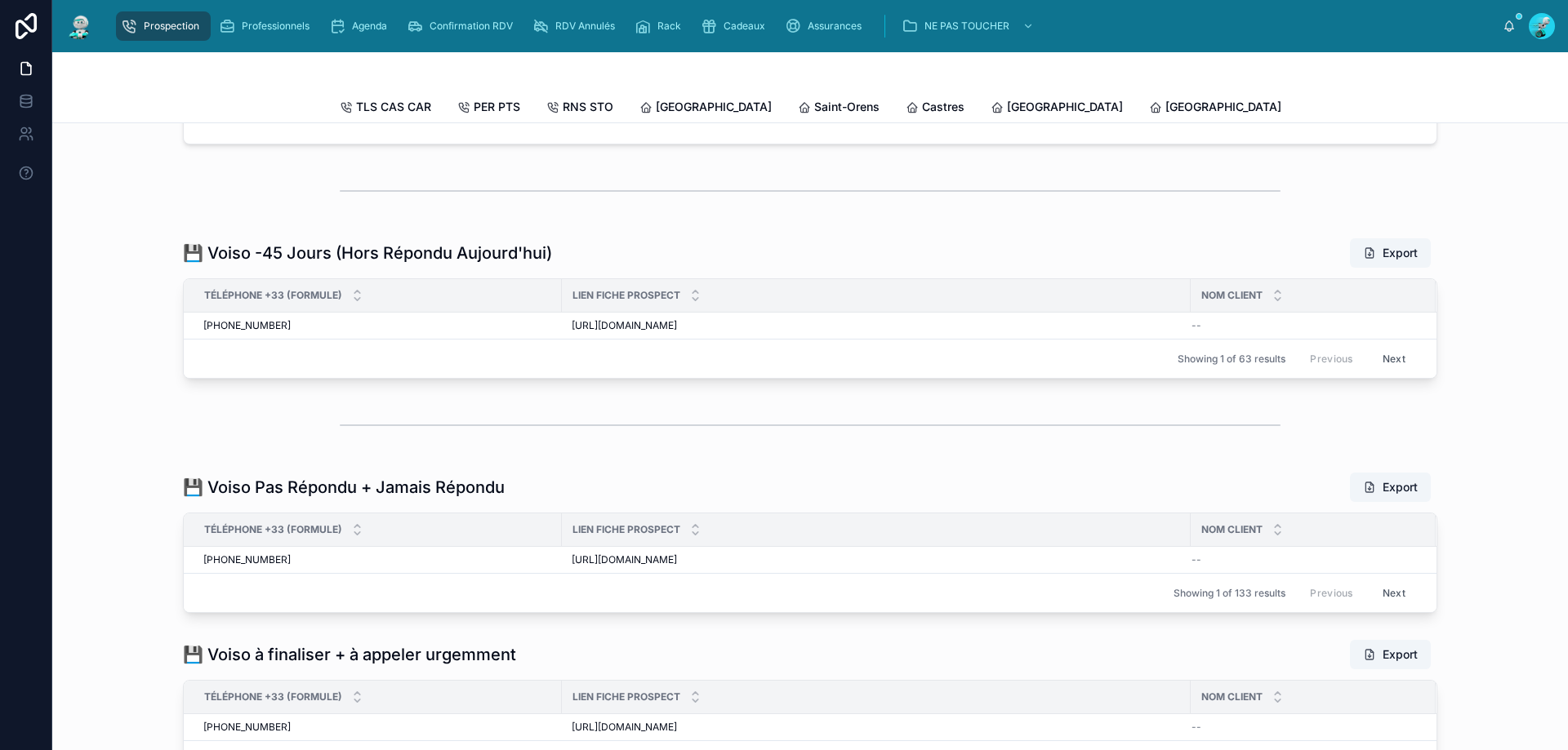
click at [1316, 566] on div "--" at bounding box center [1304, 559] width 224 height 13
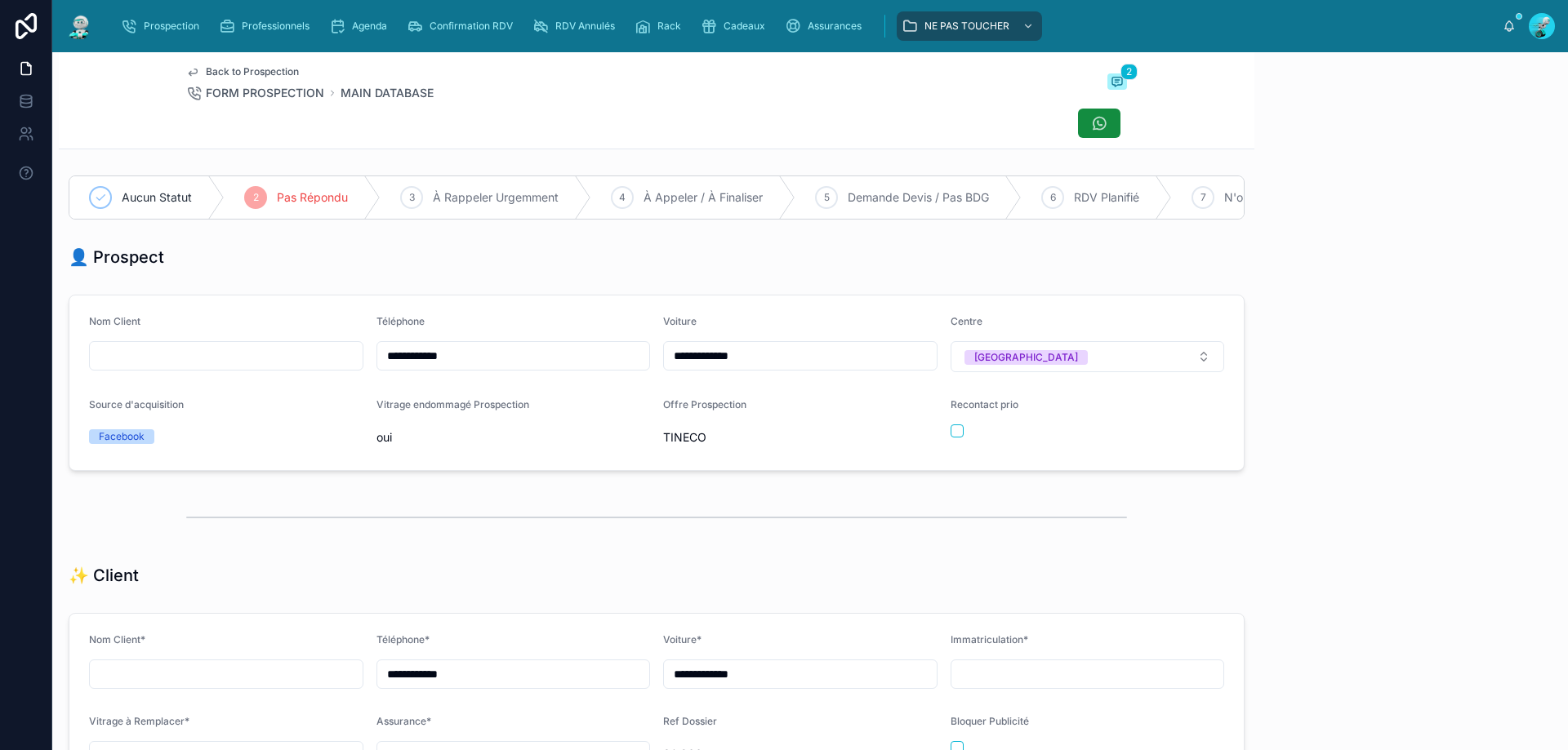
scroll to position [72, 0]
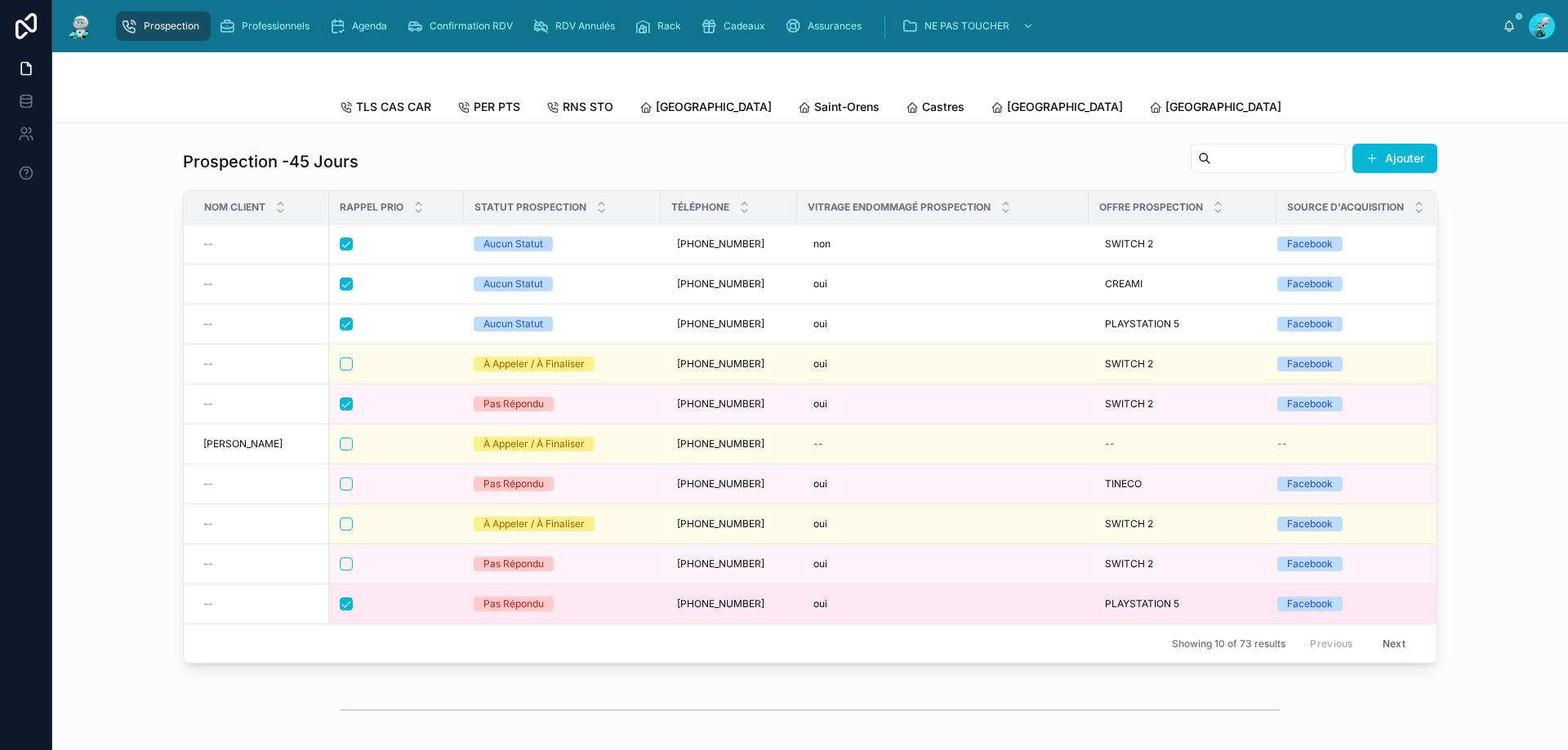
click at [403, 606] on td at bounding box center [396, 604] width 135 height 40
click at [408, 610] on div at bounding box center [395, 603] width 113 height 13
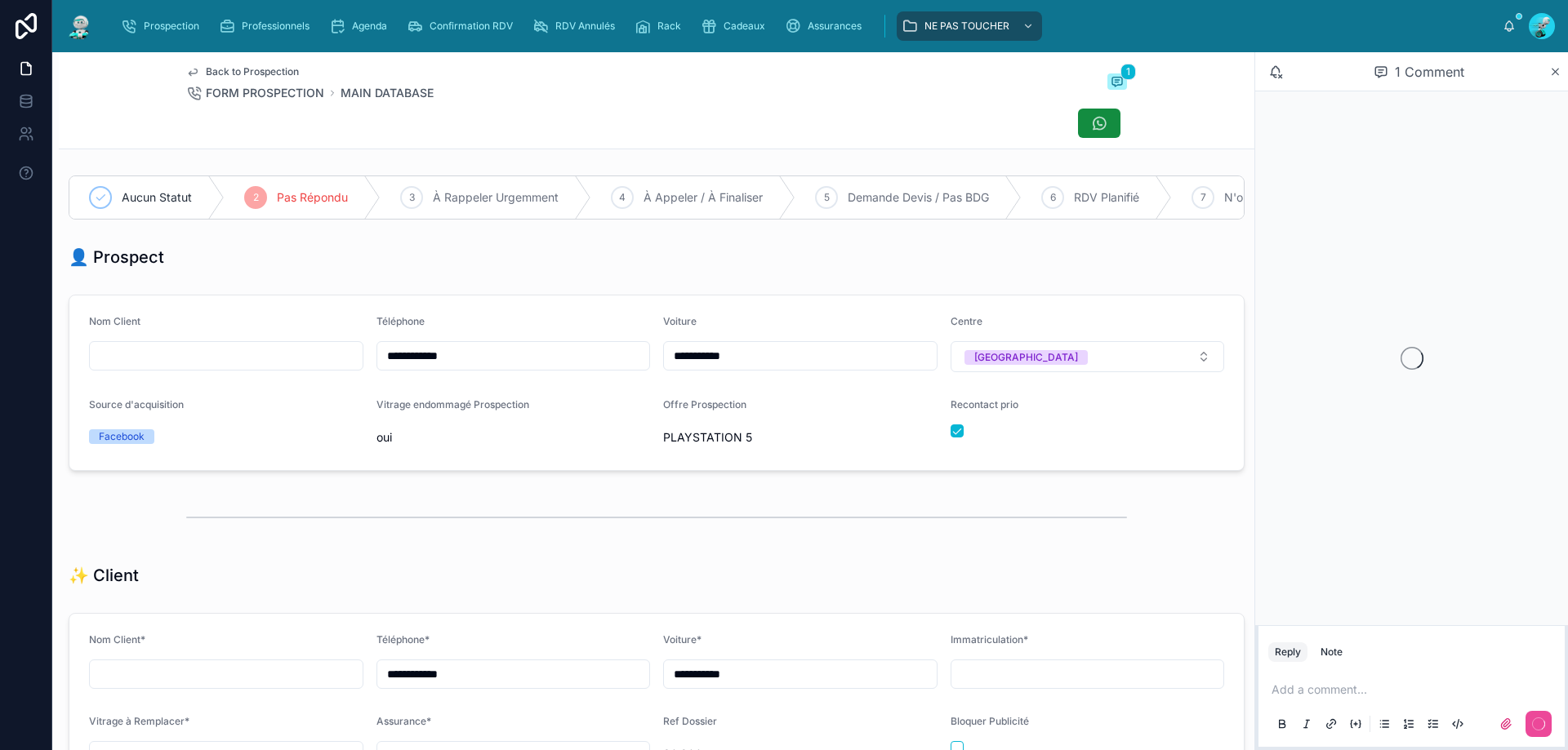
scroll to position [91, 0]
click at [951, 438] on button "button" at bounding box center [957, 431] width 13 height 13
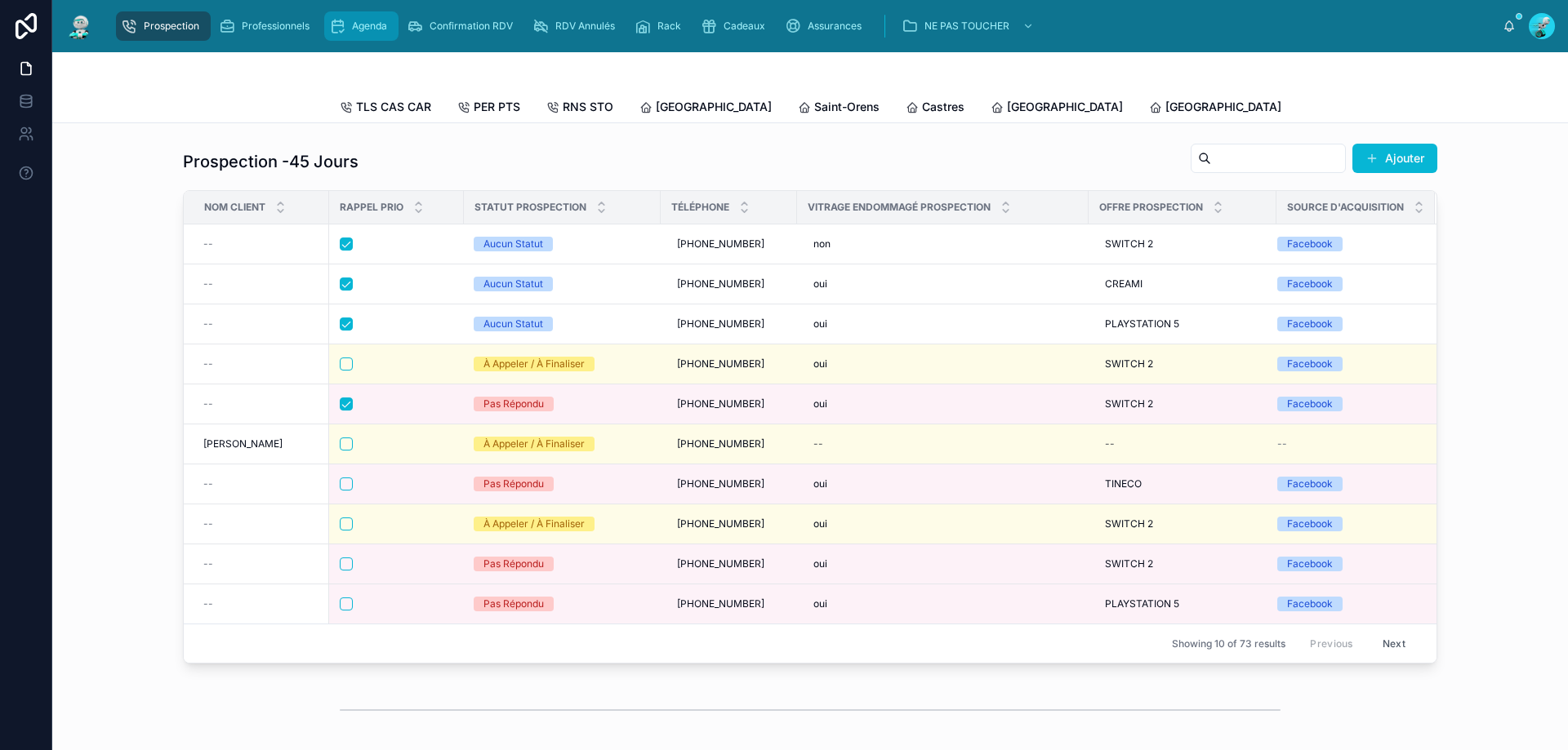
click at [372, 35] on div "Agenda" at bounding box center [361, 26] width 65 height 26
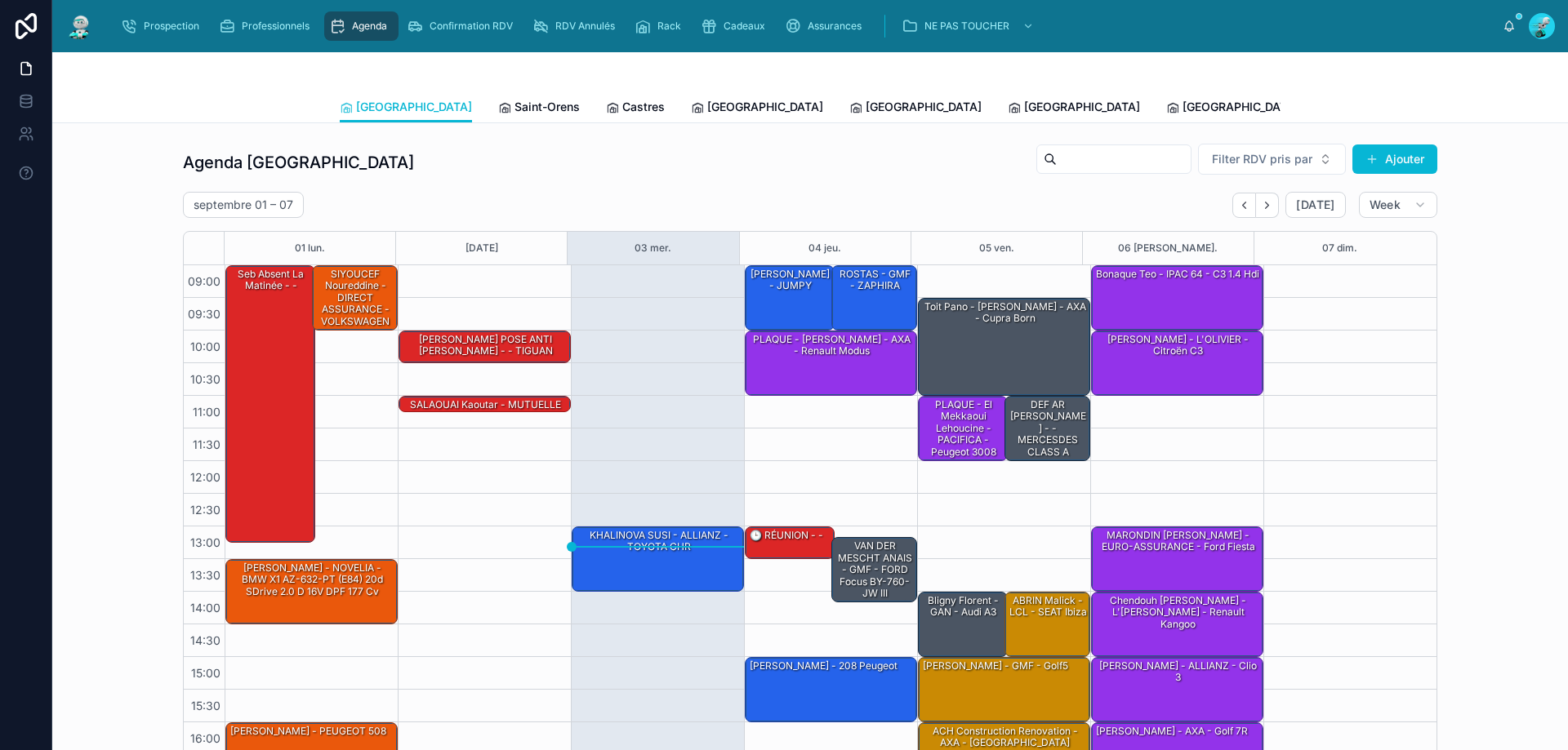
scroll to position [88, 0]
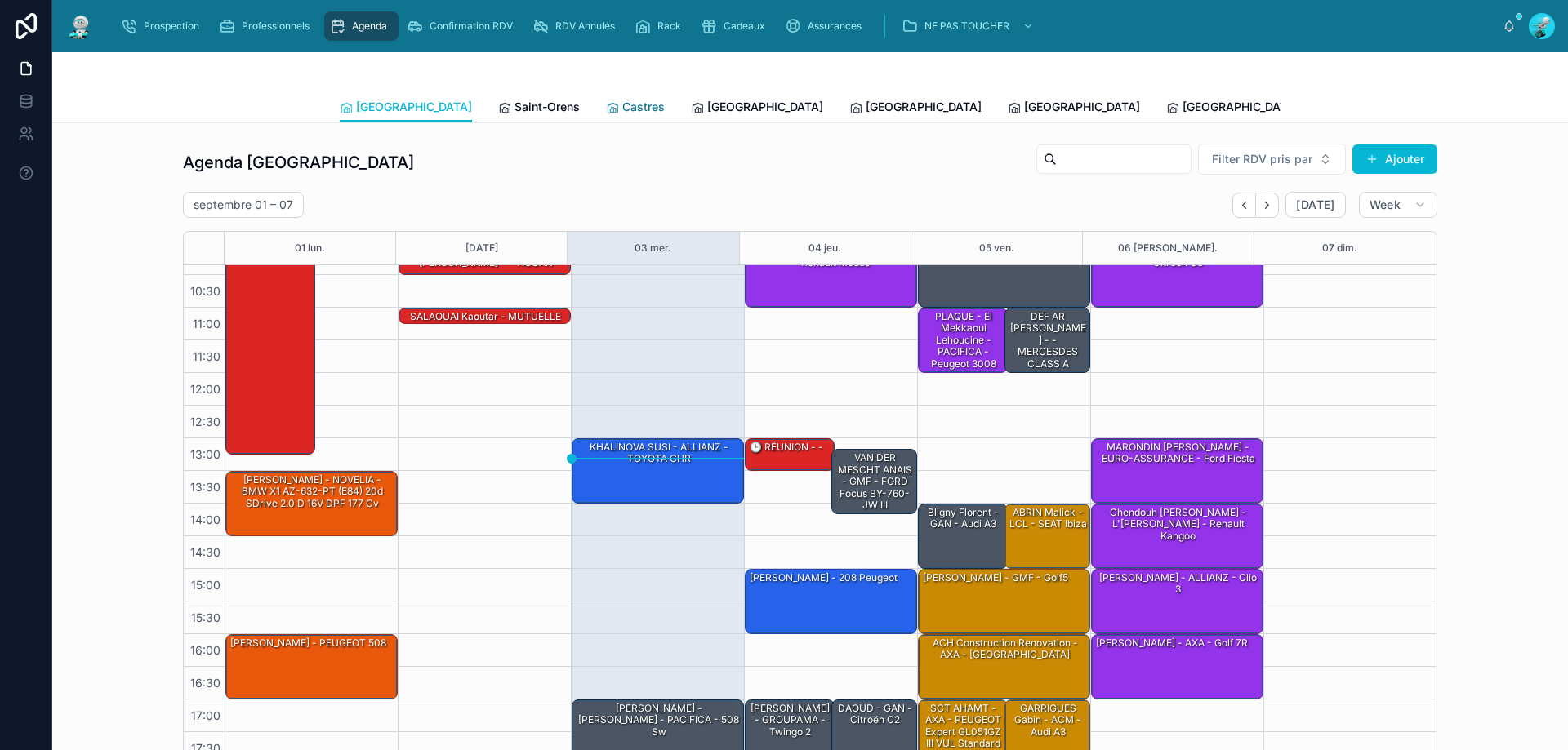
click at [623, 110] on span "Castres" at bounding box center [643, 106] width 42 height 16
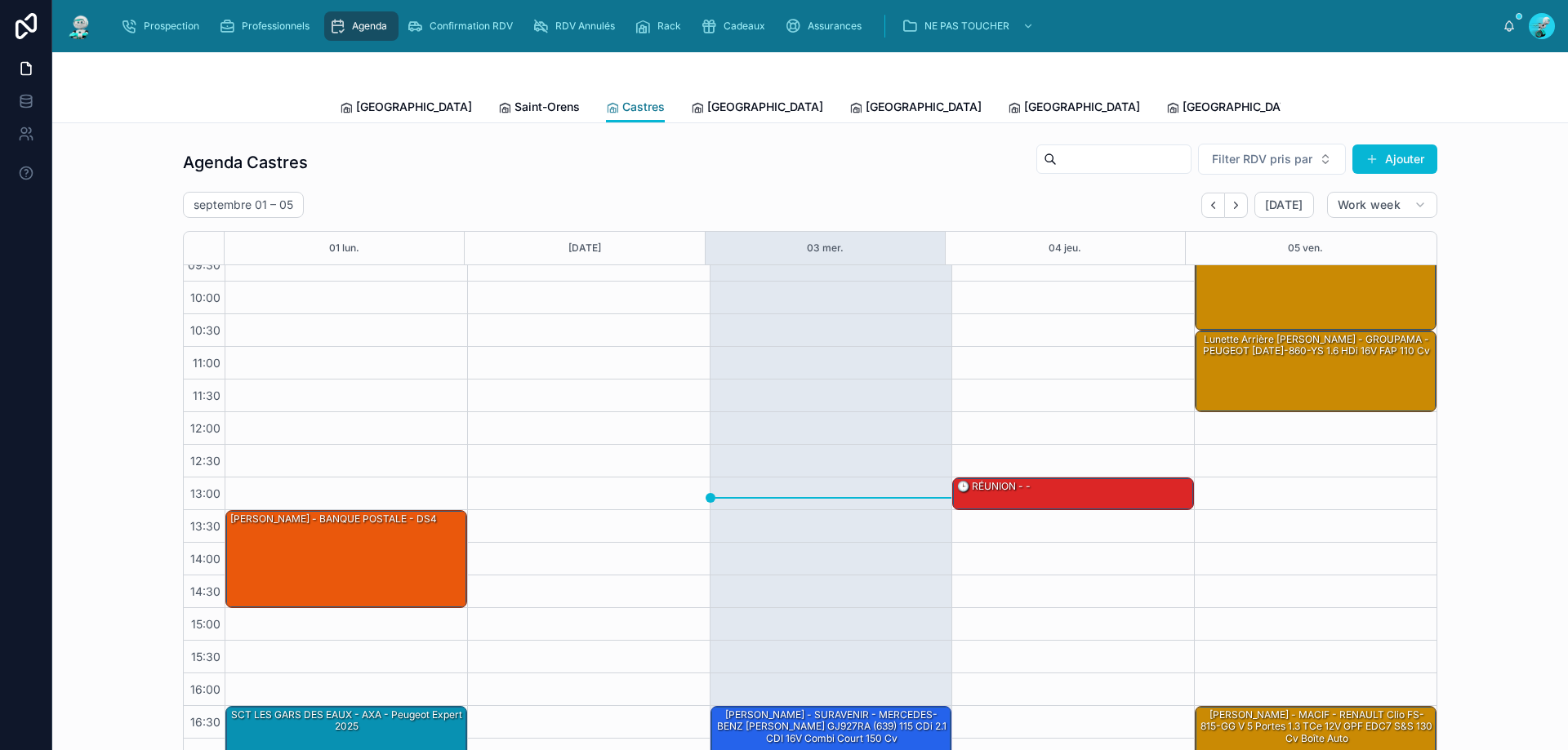
scroll to position [88, 0]
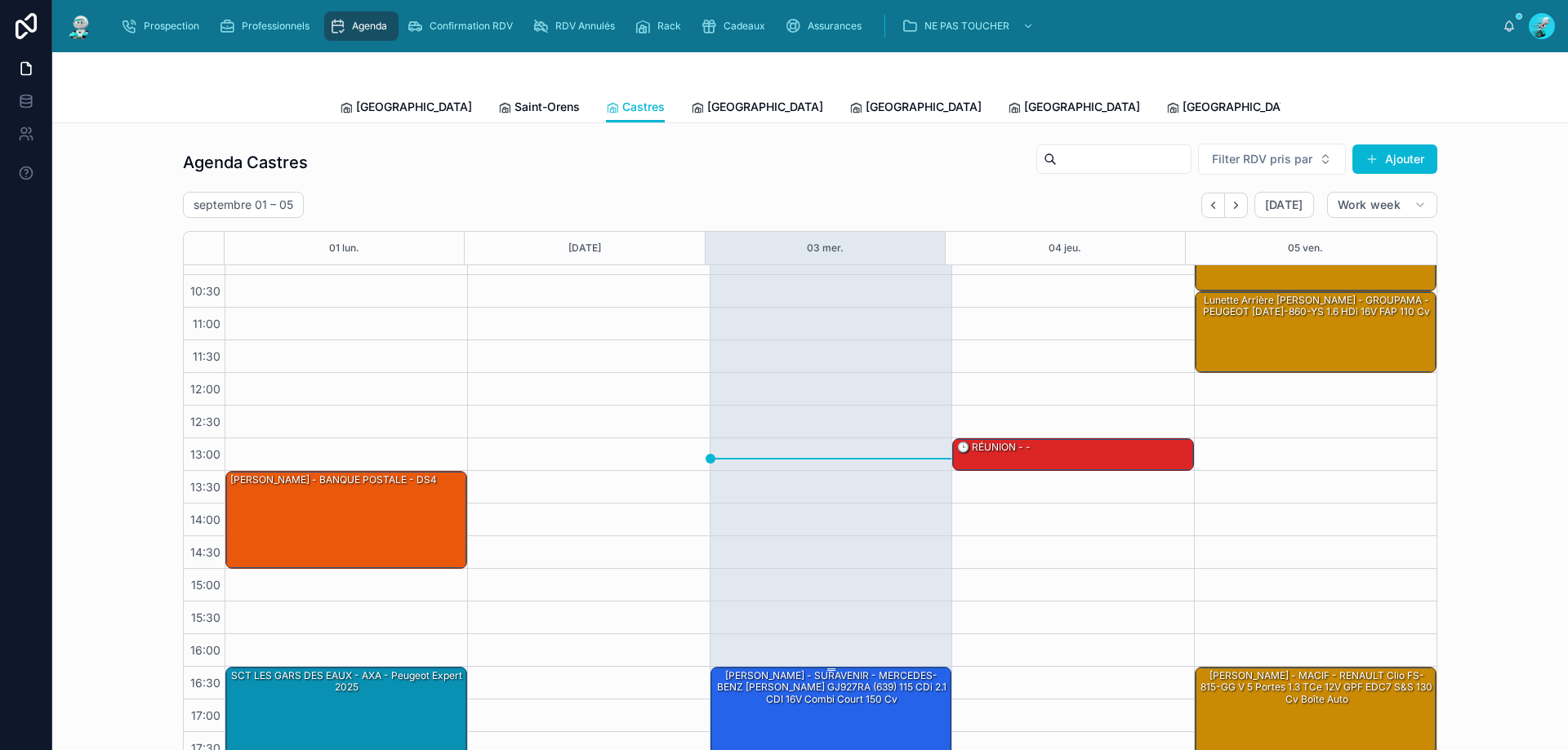
click at [739, 696] on div "[PERSON_NAME] - SURAVENIR - MERCEDES-BENZ [PERSON_NAME] GJ927RA (639) 115 CDi 2…" at bounding box center [832, 688] width 237 height 38
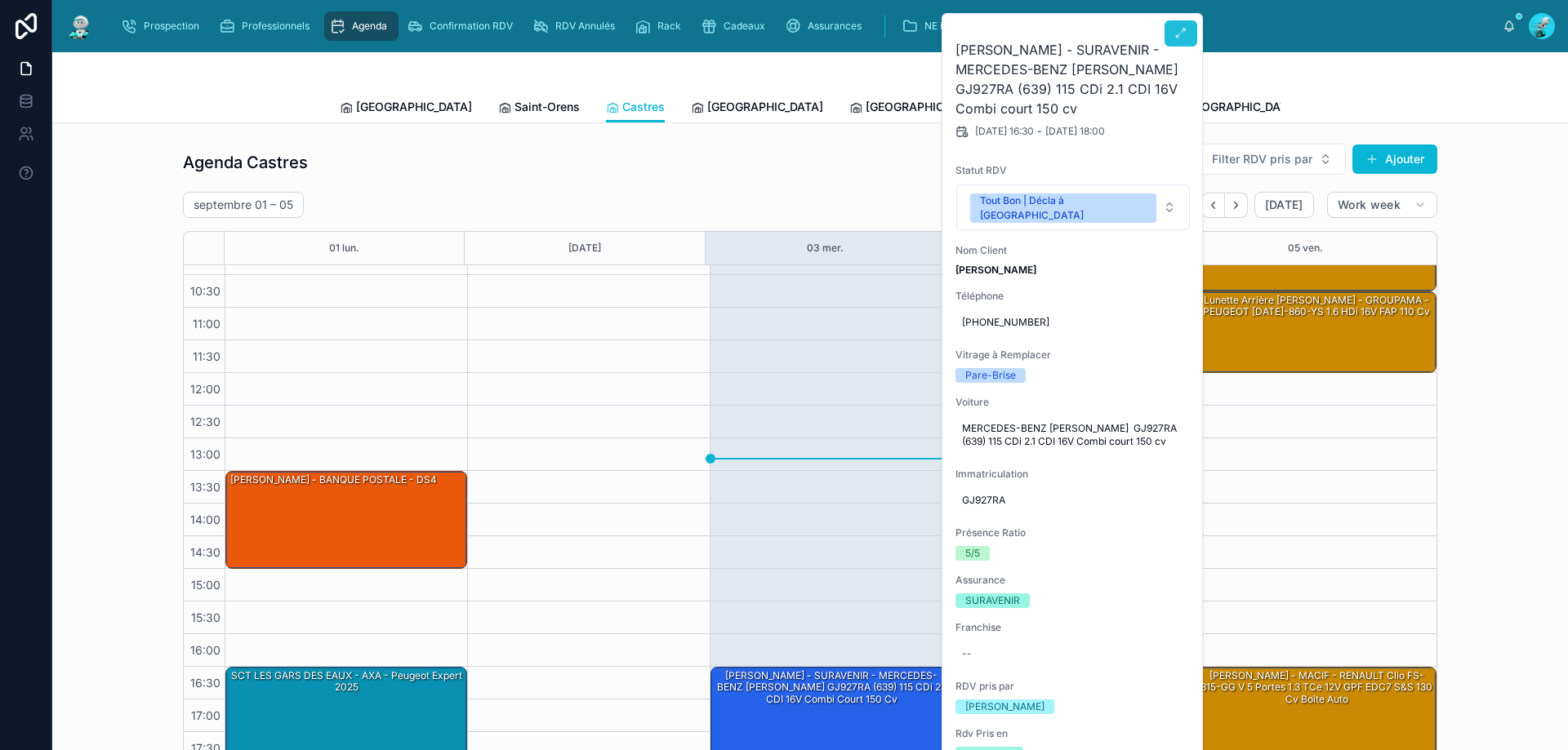
click at [1181, 35] on icon at bounding box center [1180, 33] width 13 height 13
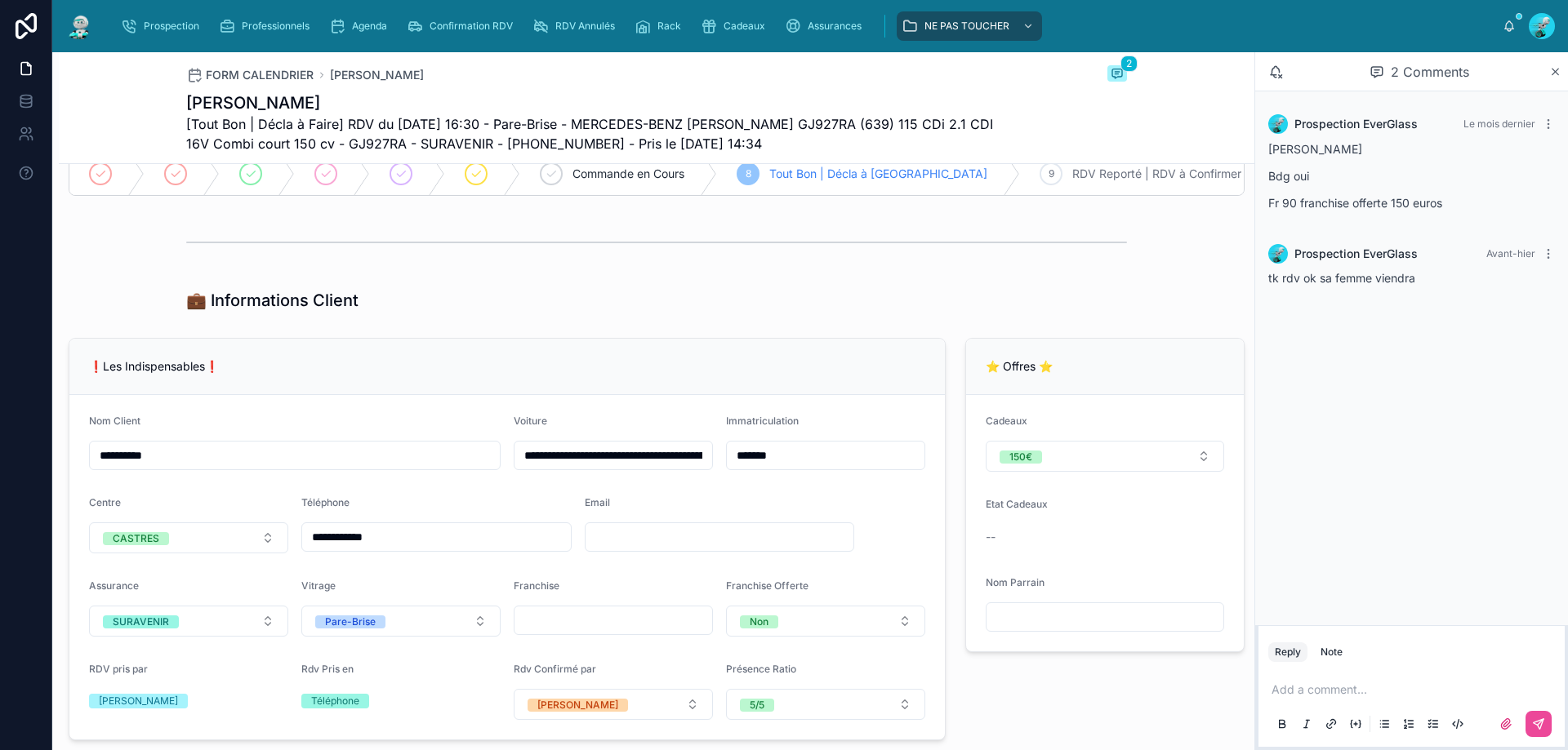
scroll to position [163, 0]
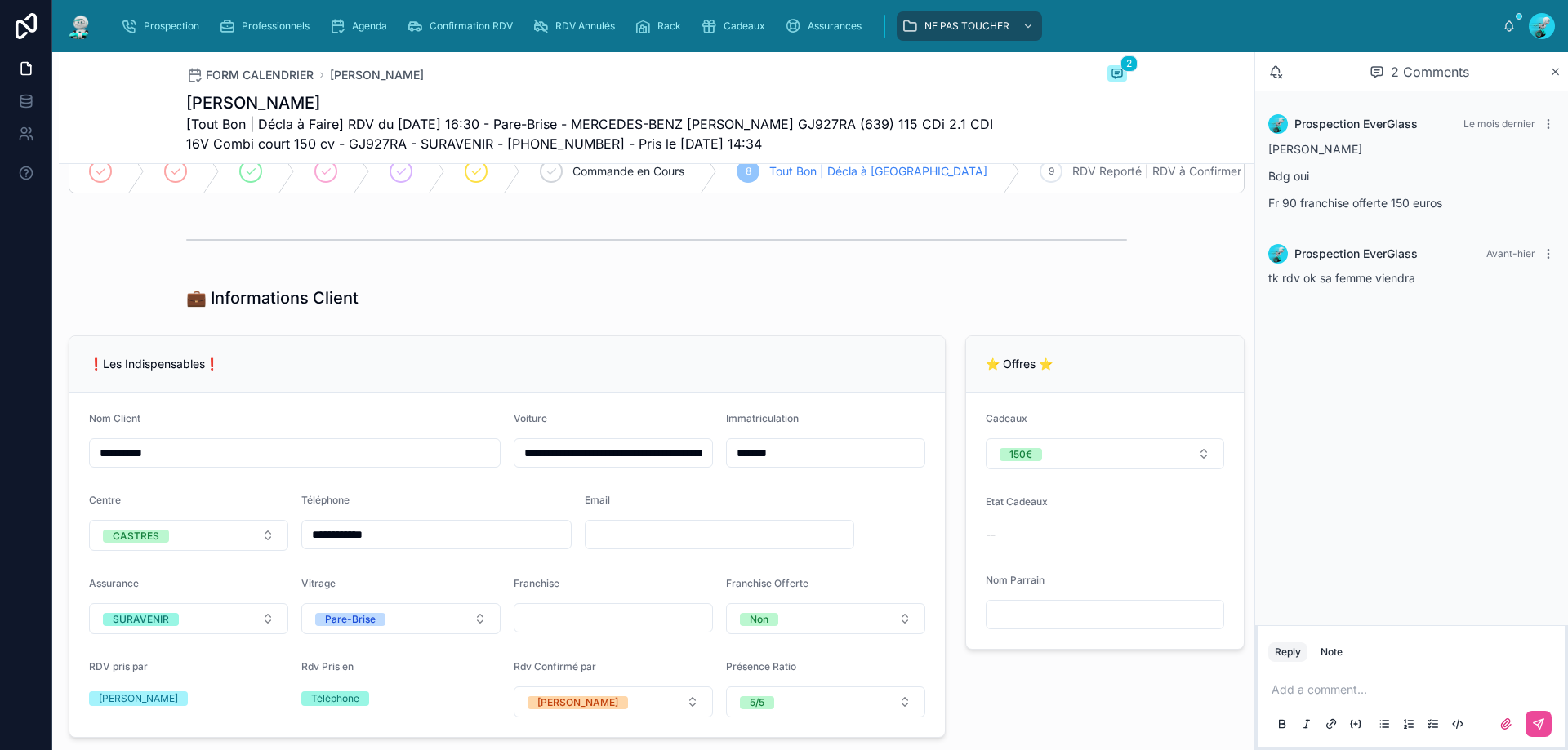
drag, startPoint x: 800, startPoint y: 459, endPoint x: 642, endPoint y: 463, distance: 158.1
click at [647, 463] on form "**********" at bounding box center [507, 564] width 876 height 344
click at [479, 309] on div "💼 Informations Client" at bounding box center [656, 298] width 940 height 22
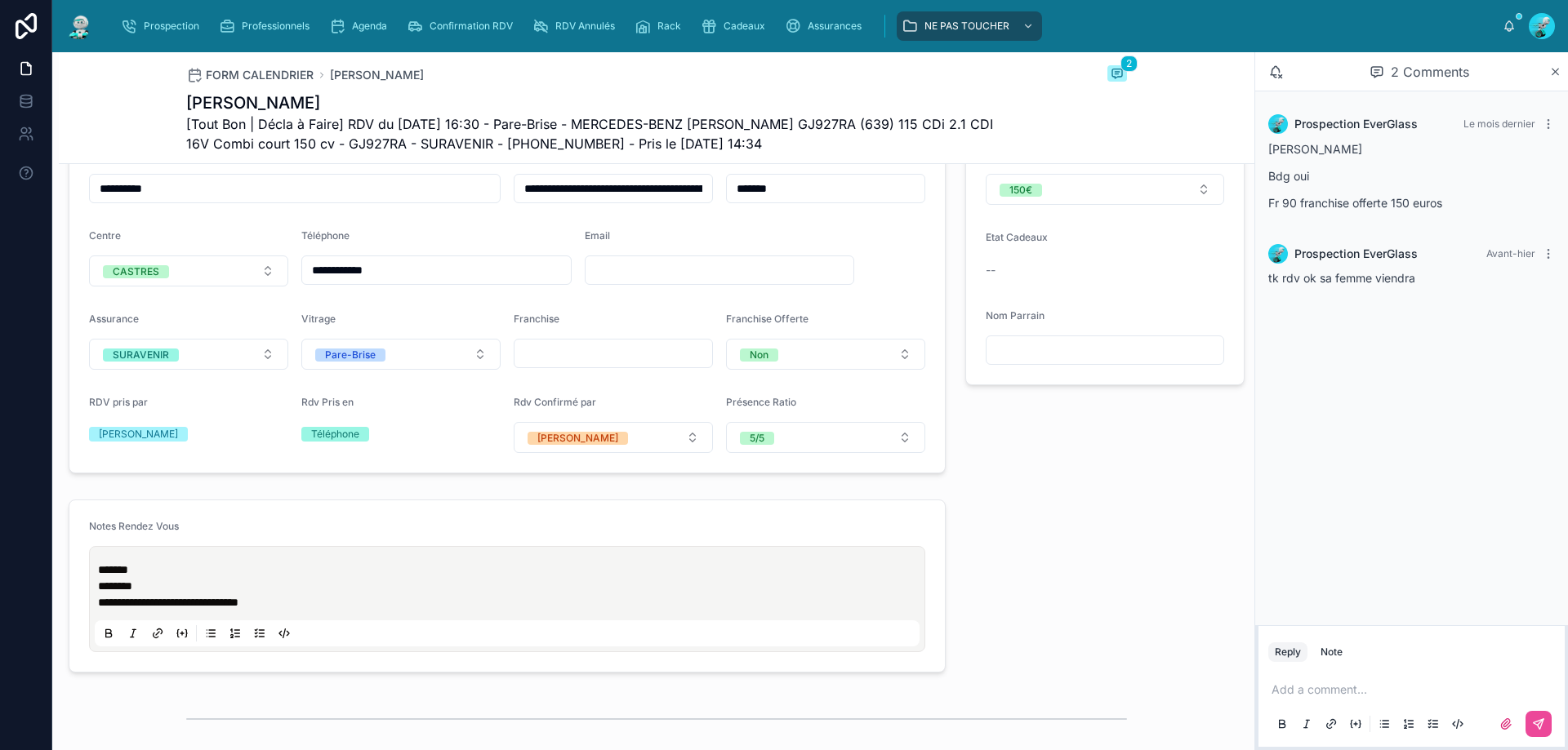
scroll to position [326, 0]
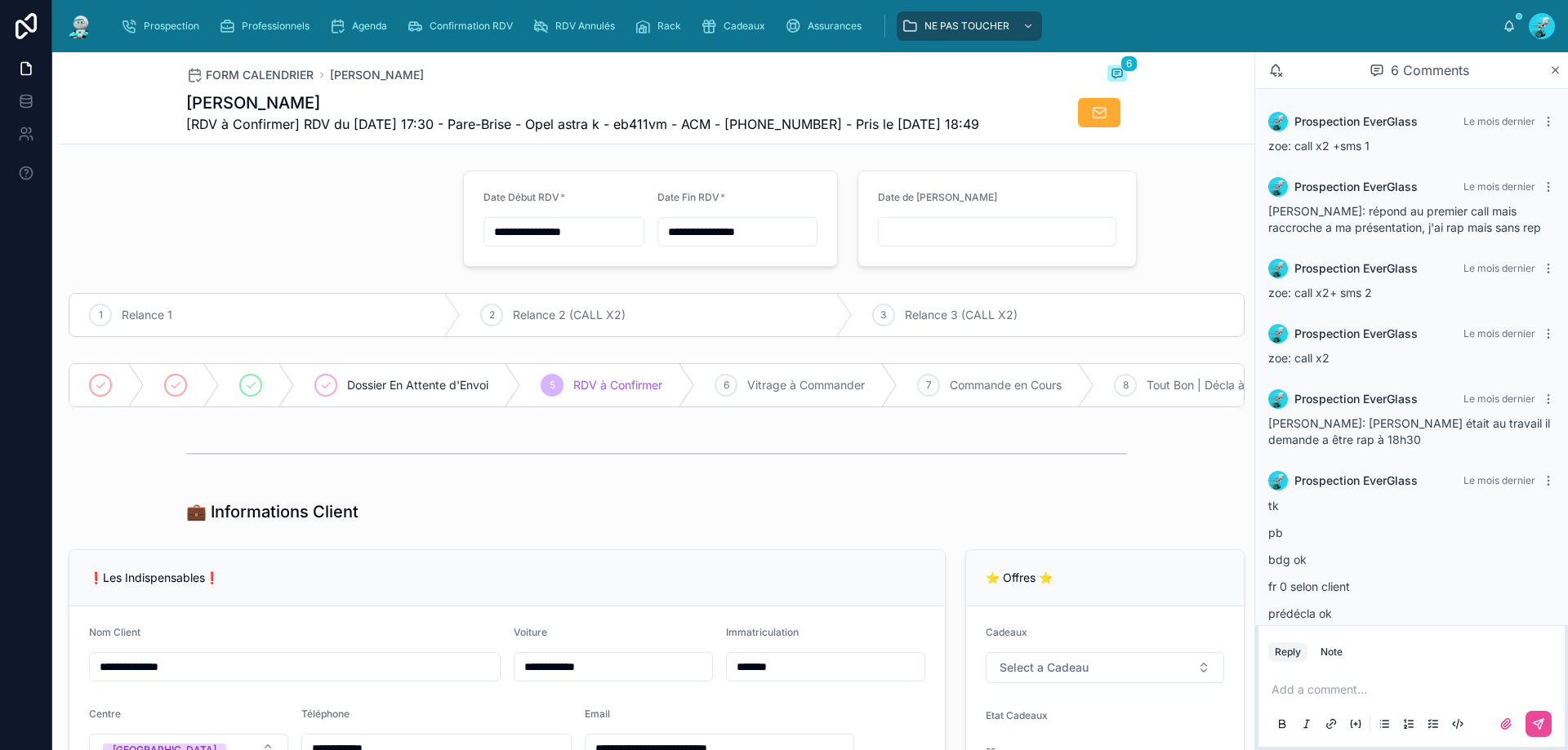
scroll to position [29, 0]
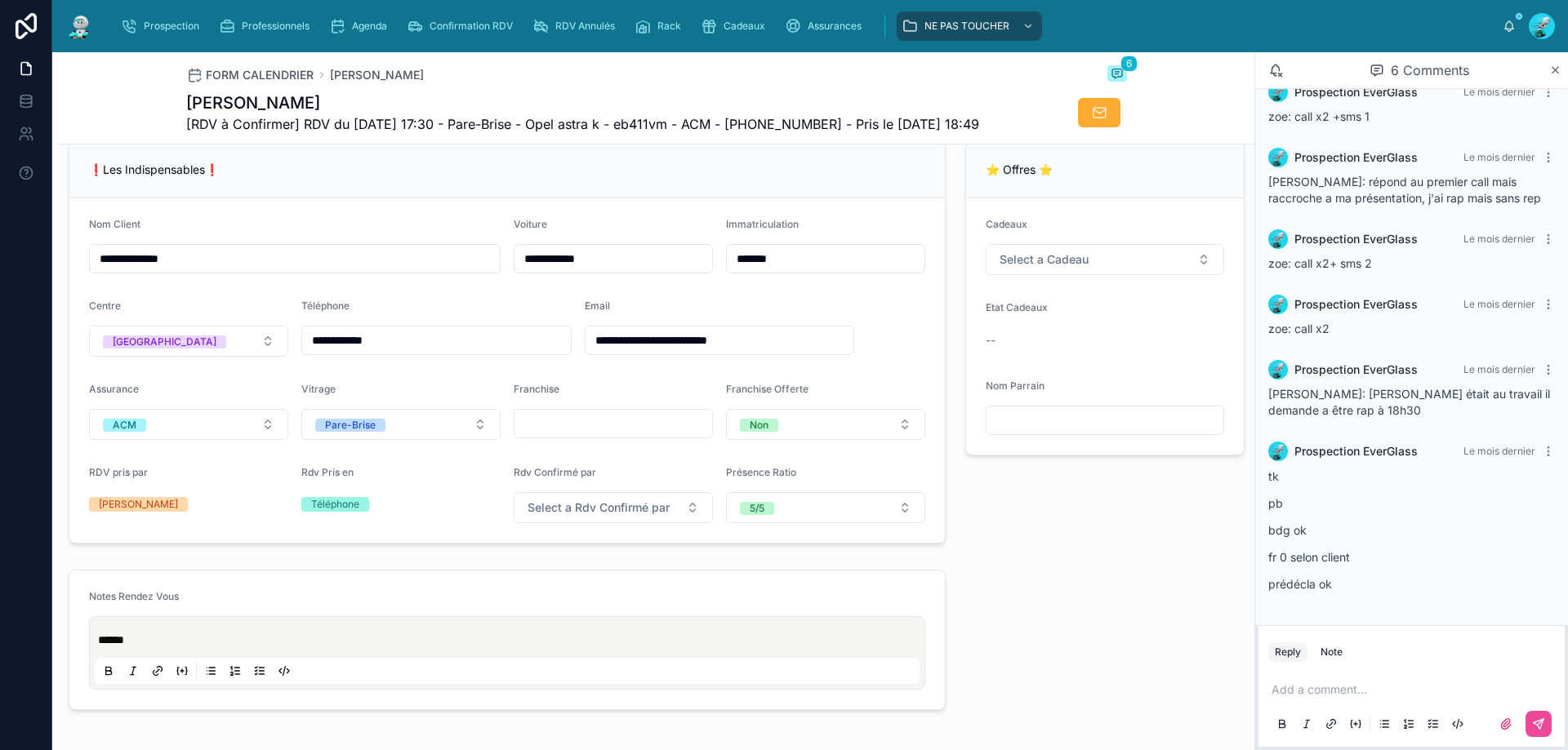
click at [313, 191] on div "❗Les Indispensables❗" at bounding box center [507, 170] width 876 height 56
drag, startPoint x: 401, startPoint y: 367, endPoint x: 158, endPoint y: 362, distance: 243.1
click at [140, 364] on form "**********" at bounding box center [507, 370] width 876 height 344
drag, startPoint x: 1309, startPoint y: 694, endPoint x: 1318, endPoint y: 684, distance: 13.5
click at [1309, 696] on p at bounding box center [1414, 690] width 287 height 16
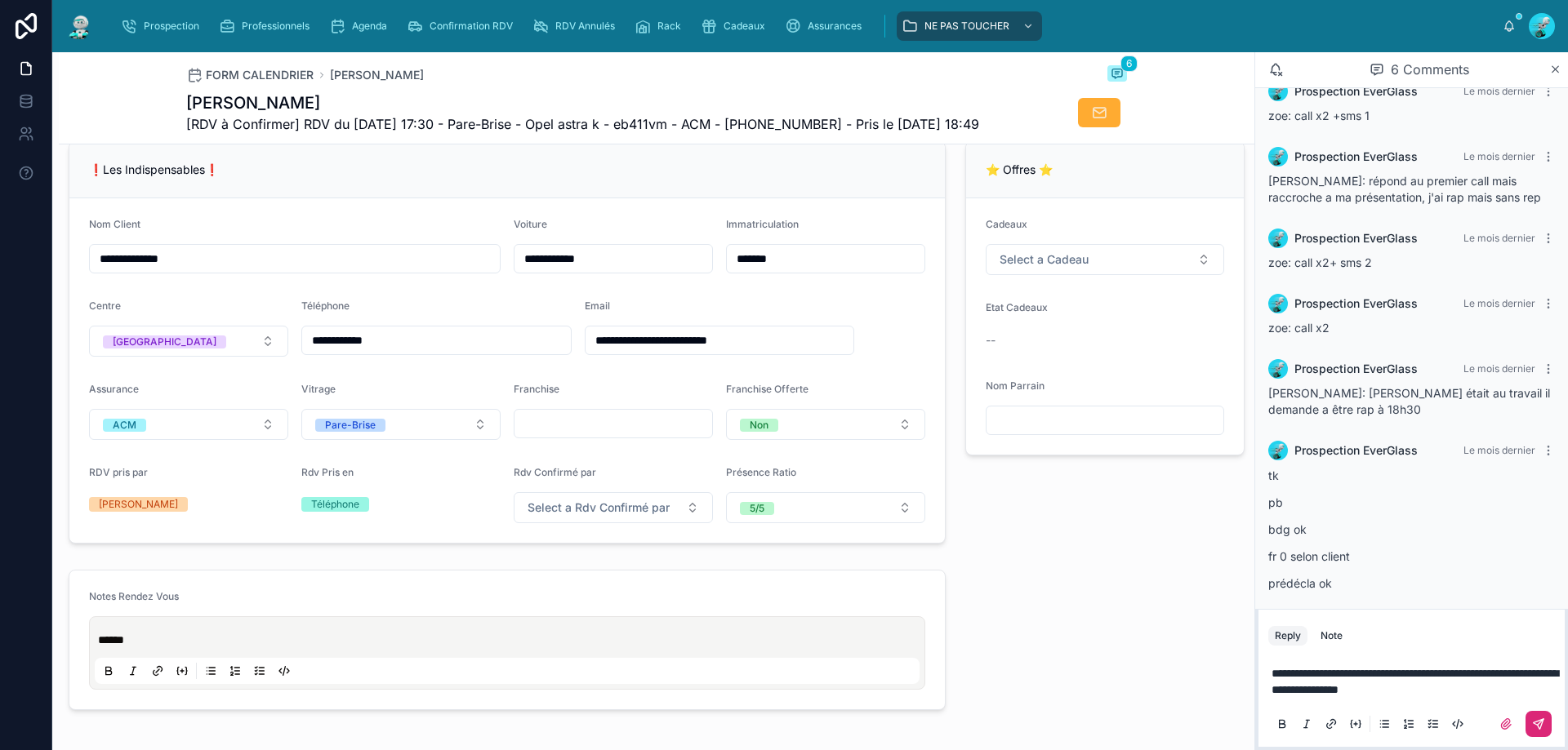
click at [1533, 728] on button at bounding box center [1539, 724] width 26 height 26
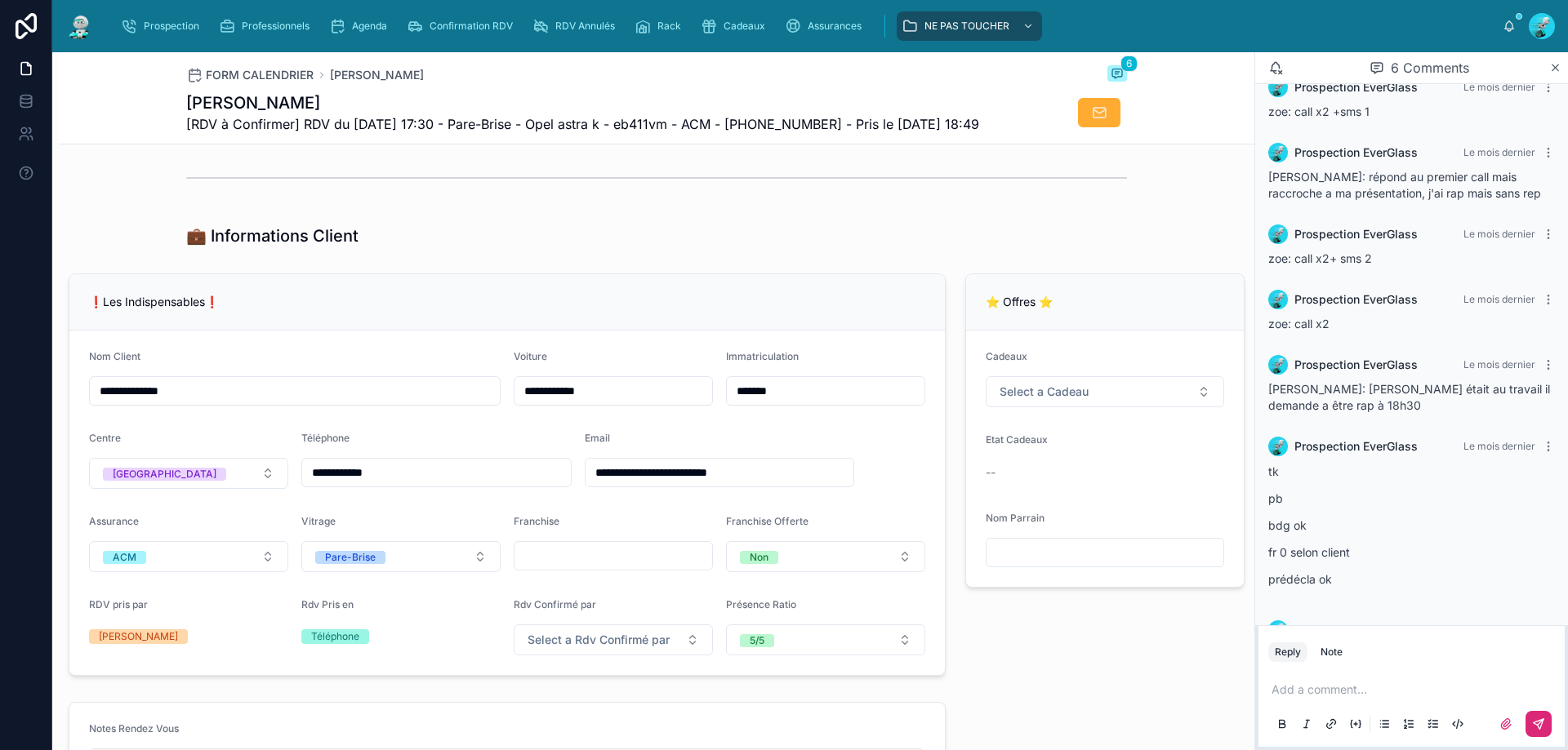
scroll to position [0, 0]
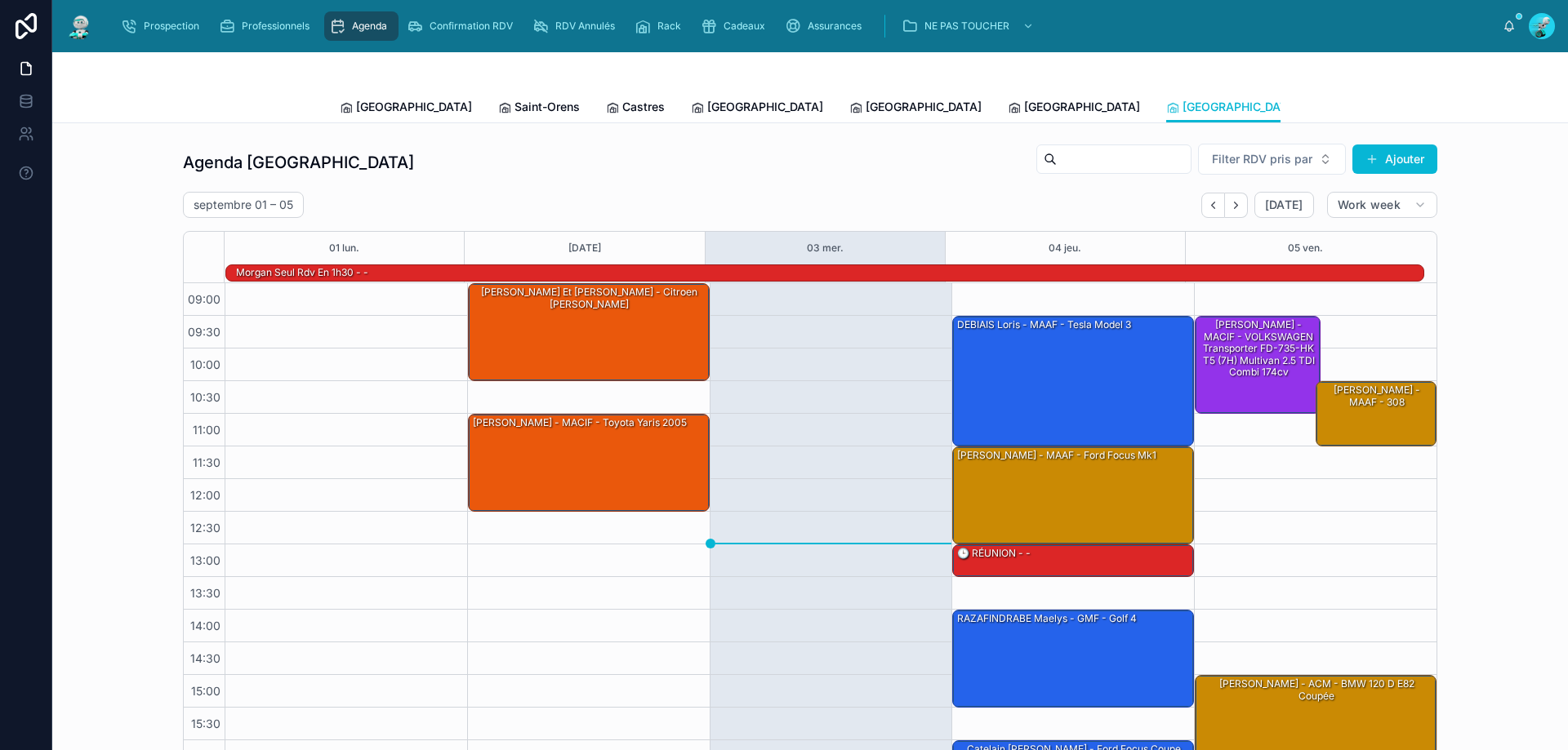
scroll to position [107, 0]
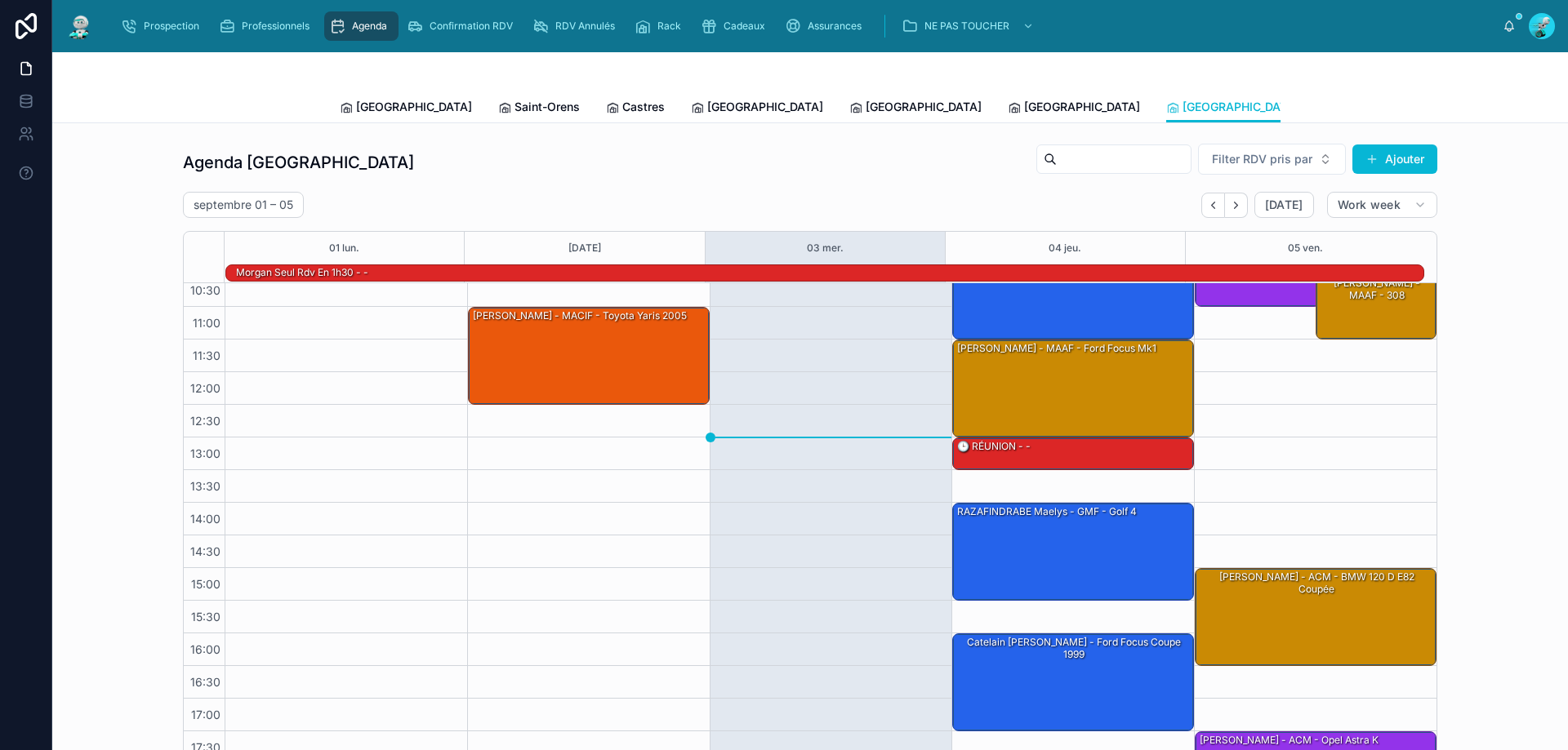
click at [1477, 111] on span "Tous Centres" at bounding box center [1513, 106] width 72 height 16
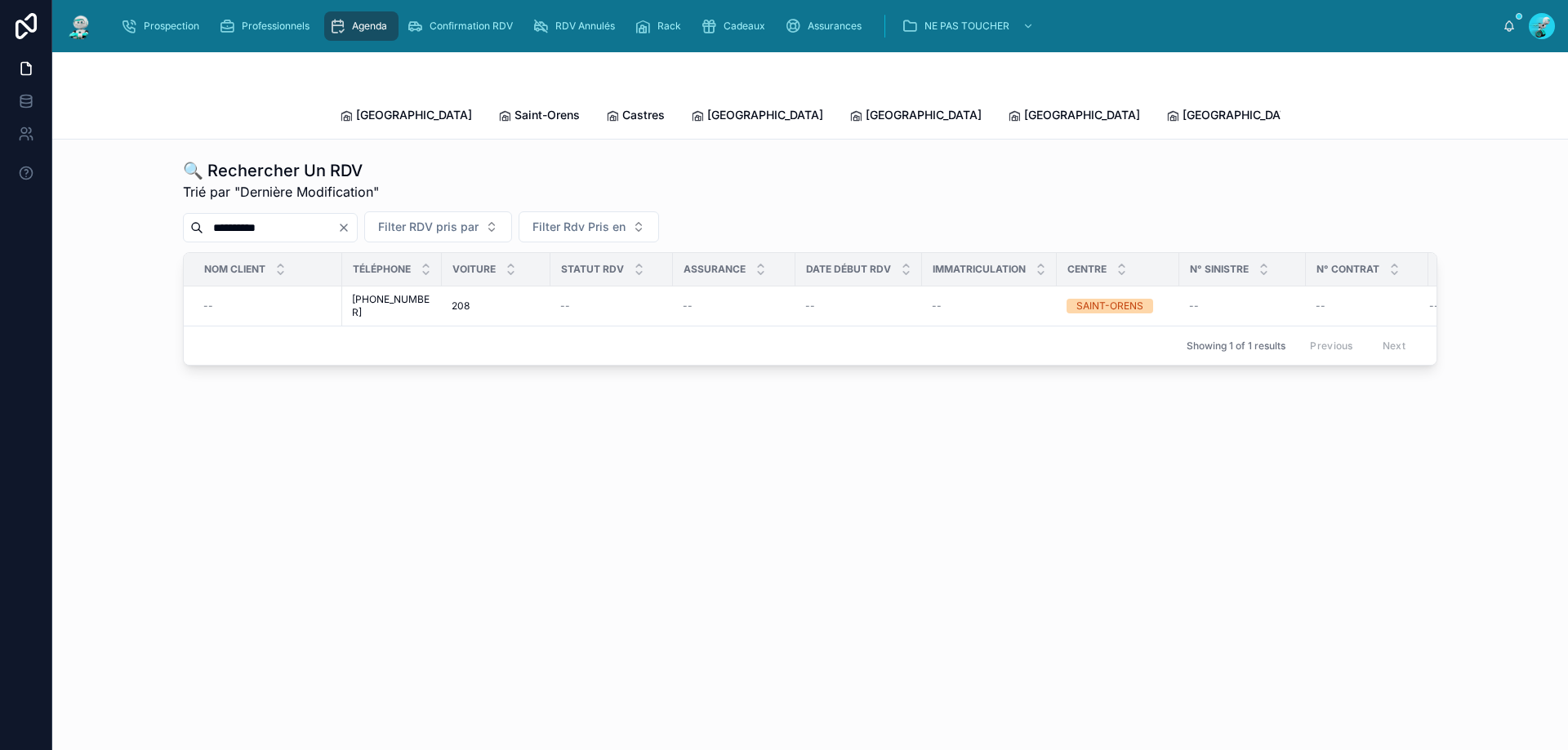
drag, startPoint x: 310, startPoint y: 216, endPoint x: 0, endPoint y: 214, distance: 310.0
click at [0, 214] on div "Prospection Professionnels Agenda Confirmation RDV RDV Annulés Rack Cadeaux Ass…" at bounding box center [784, 375] width 1568 height 750
paste input "****"
type input "*********"
click at [256, 301] on div "--" at bounding box center [267, 307] width 129 height 13
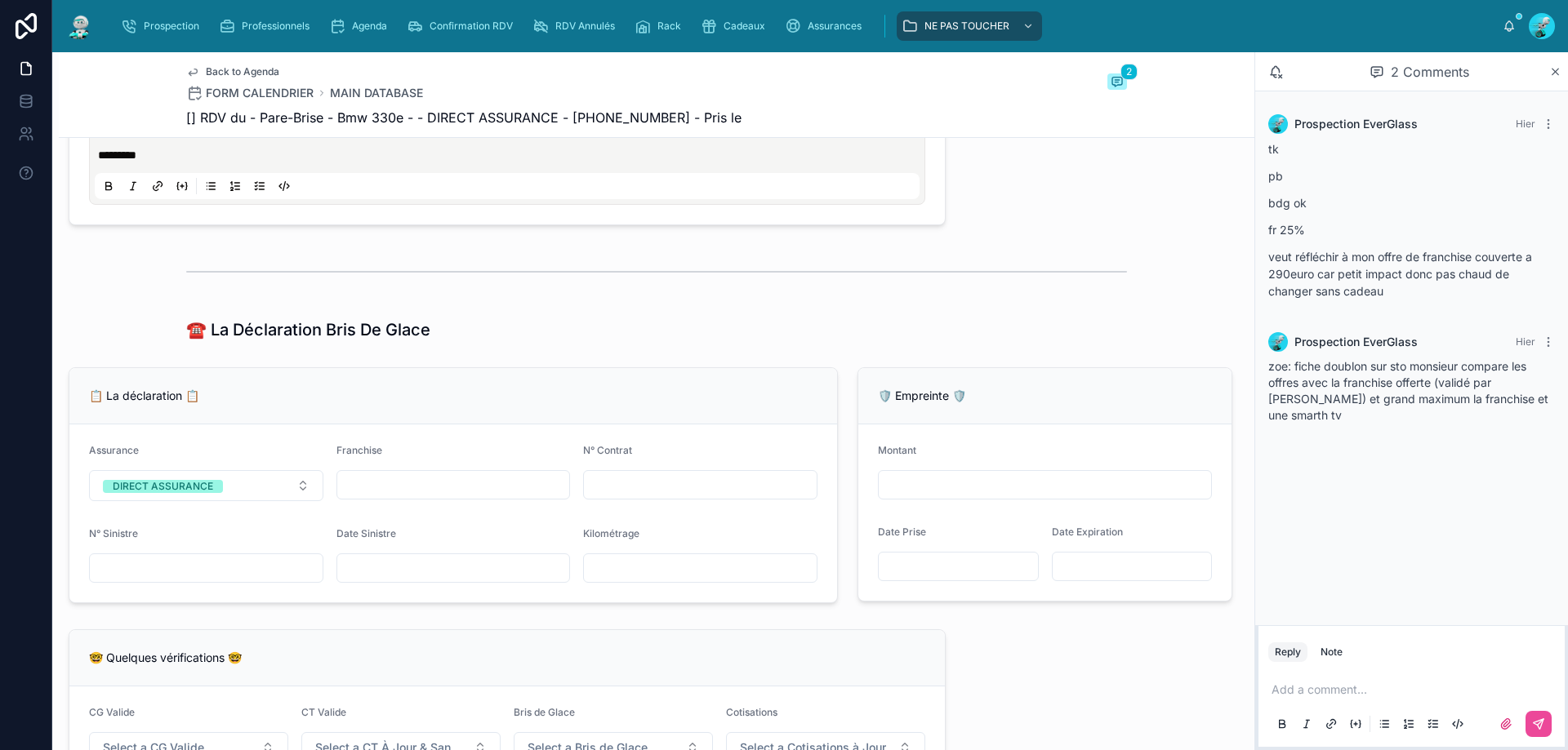
scroll to position [489, 0]
